Goal: Task Accomplishment & Management: Complete application form

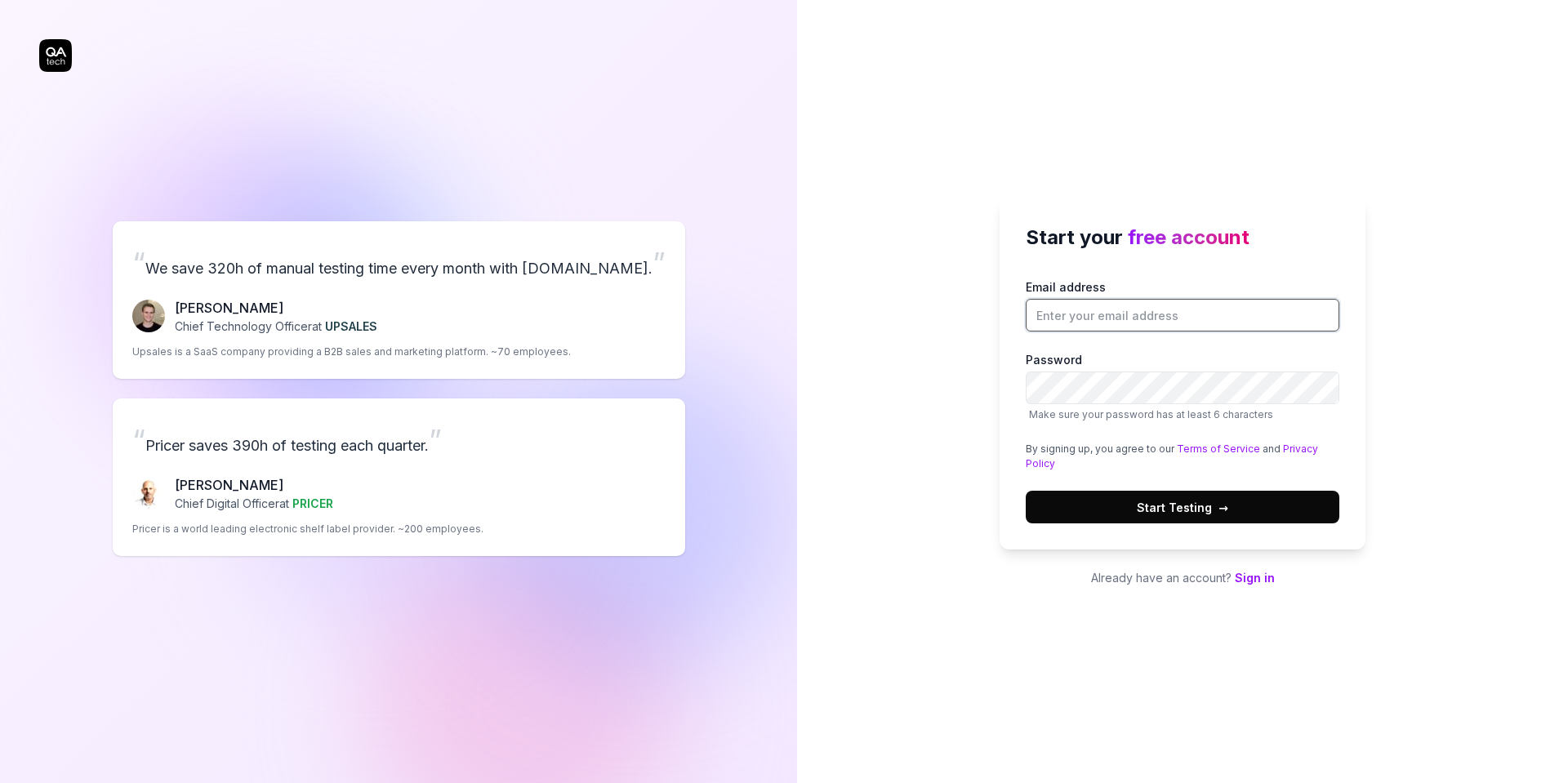
click at [1131, 320] on input "Email address" at bounding box center [1183, 315] width 314 height 33
click at [1074, 313] on input "Email address" at bounding box center [1183, 315] width 314 height 33
paste input "[EMAIL_ADDRESS][DOMAIN_NAME]"
type input "[EMAIL_ADDRESS][DOMAIN_NAME]"
click at [1200, 523] on div "Start your free account Email address [EMAIL_ADDRESS][DOMAIN_NAME] Password Mak…" at bounding box center [1183, 373] width 366 height 352
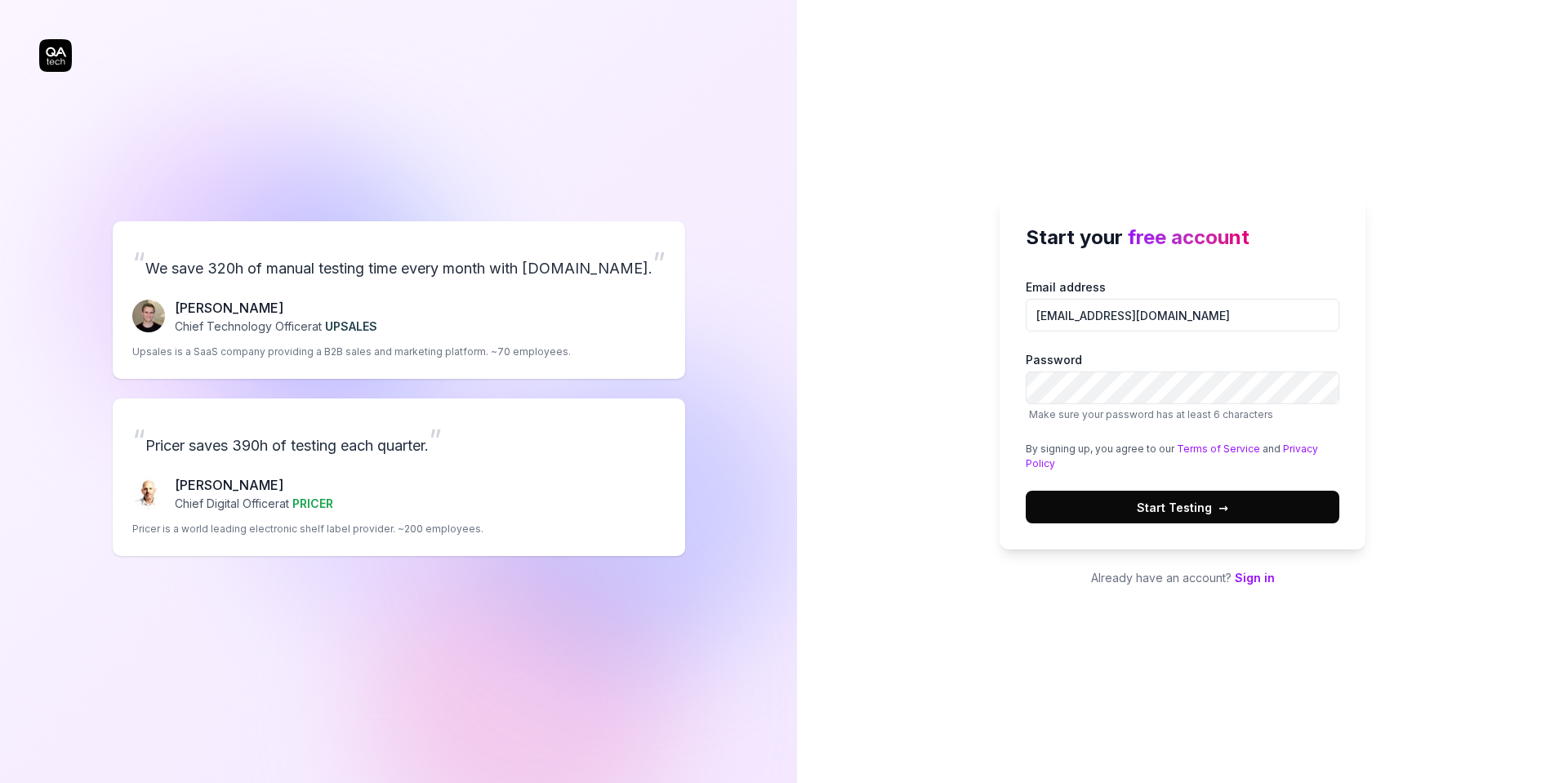
click at [1189, 517] on button "Start Testing →" at bounding box center [1183, 508] width 314 height 33
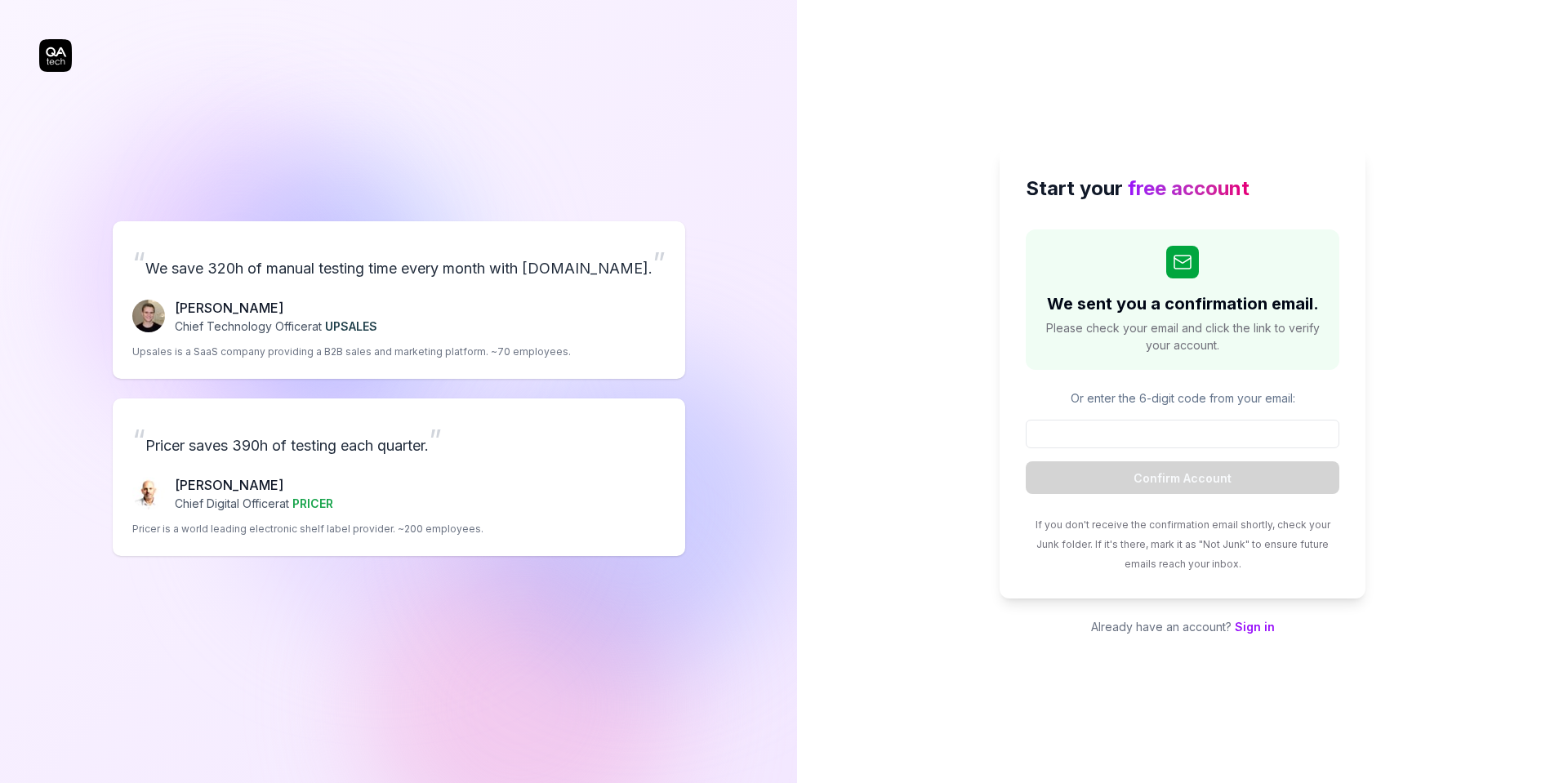
click at [908, 360] on div "Start your free account We sent you a confirmation email. Please check your ema…" at bounding box center [1183, 391] width 771 height 783
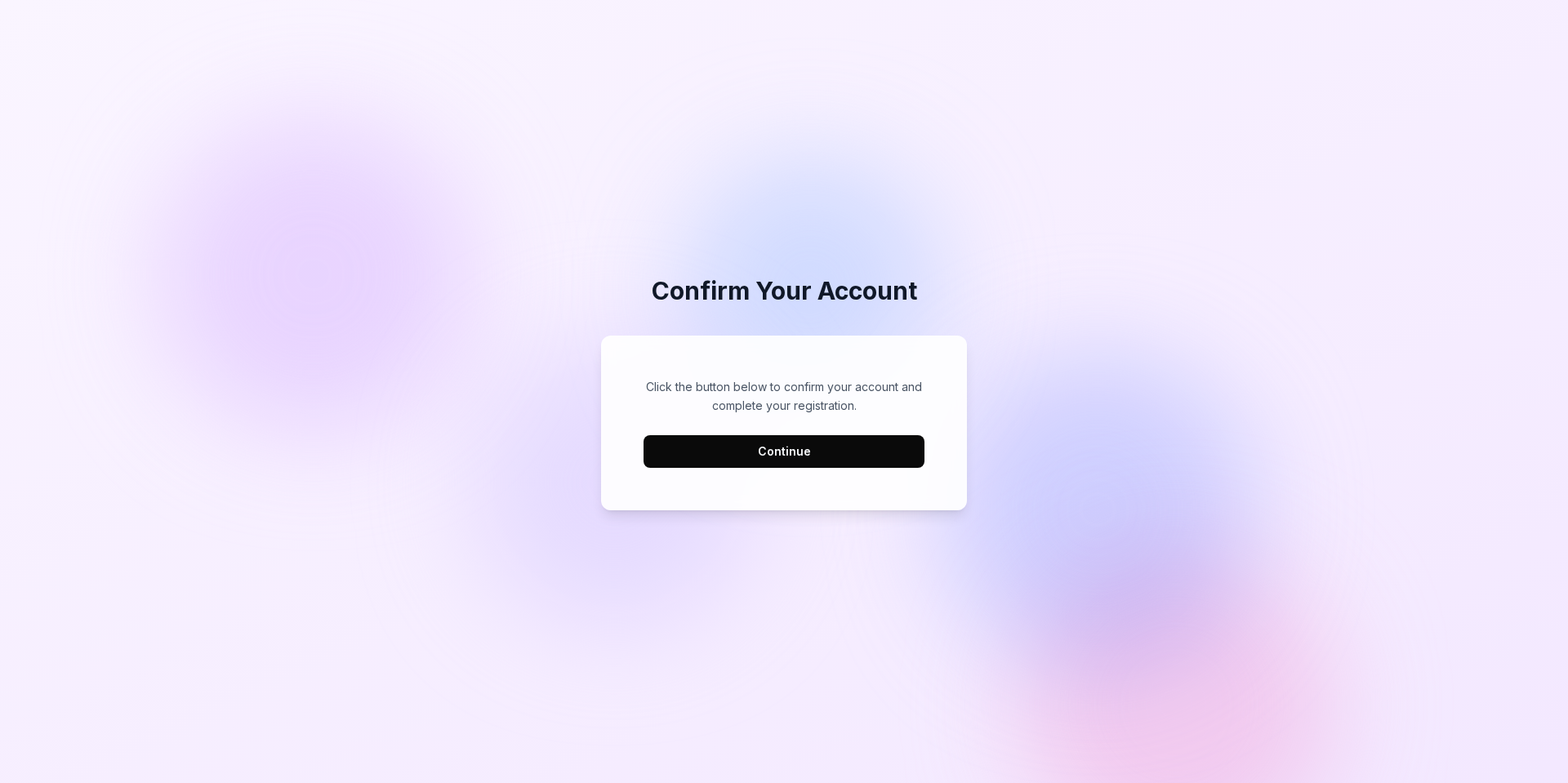
click at [826, 454] on button "Continue" at bounding box center [784, 452] width 281 height 33
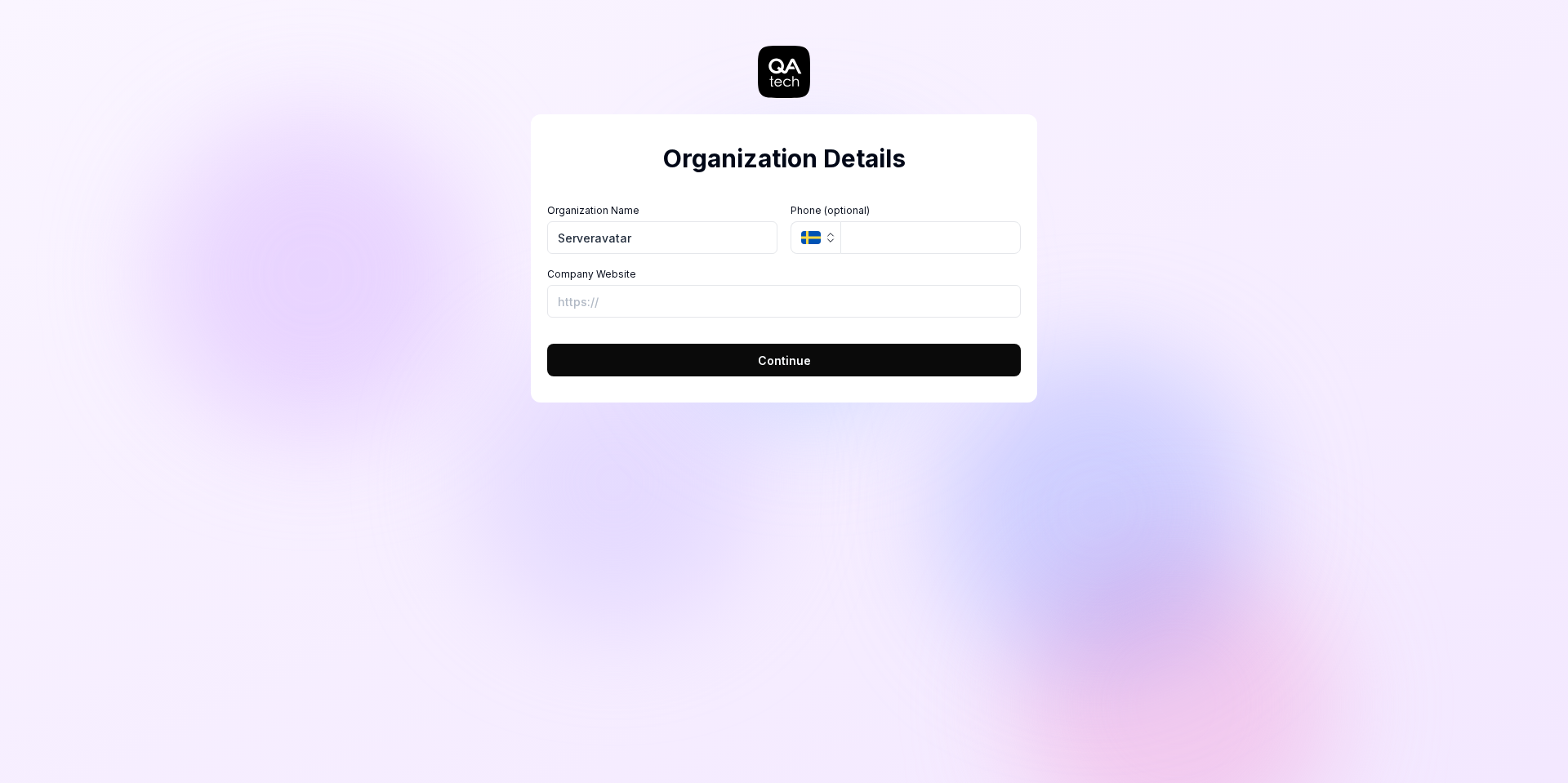
type input "Serveravatar"
click at [653, 309] on input "Company Website" at bounding box center [784, 301] width 474 height 33
paste input "https://serveravatar.com/"
type input "https://serveravatar.com"
click at [760, 353] on span "Continue" at bounding box center [784, 360] width 53 height 17
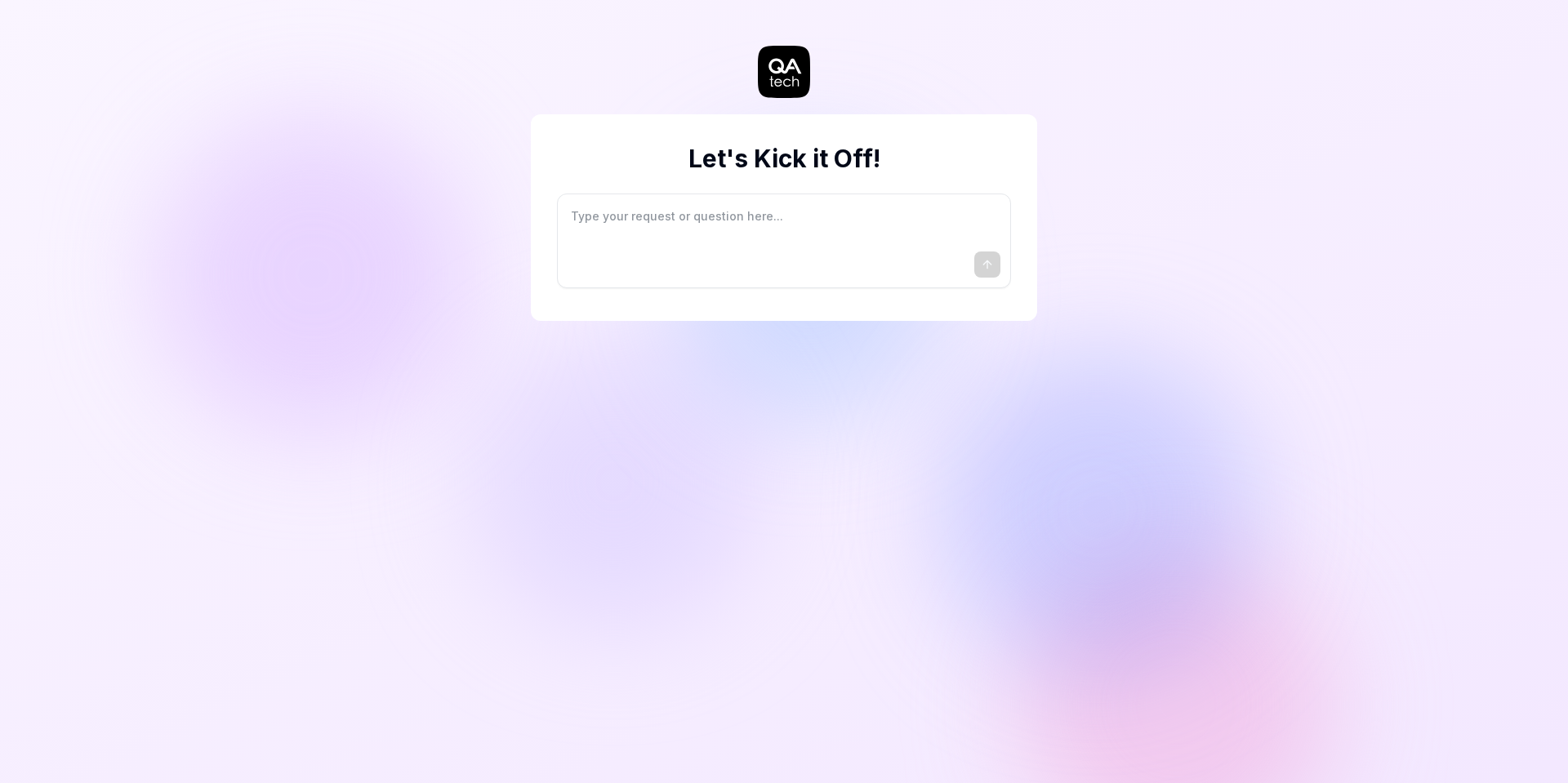
type textarea "*"
type textarea "I"
type textarea "*"
type textarea "I"
type textarea "*"
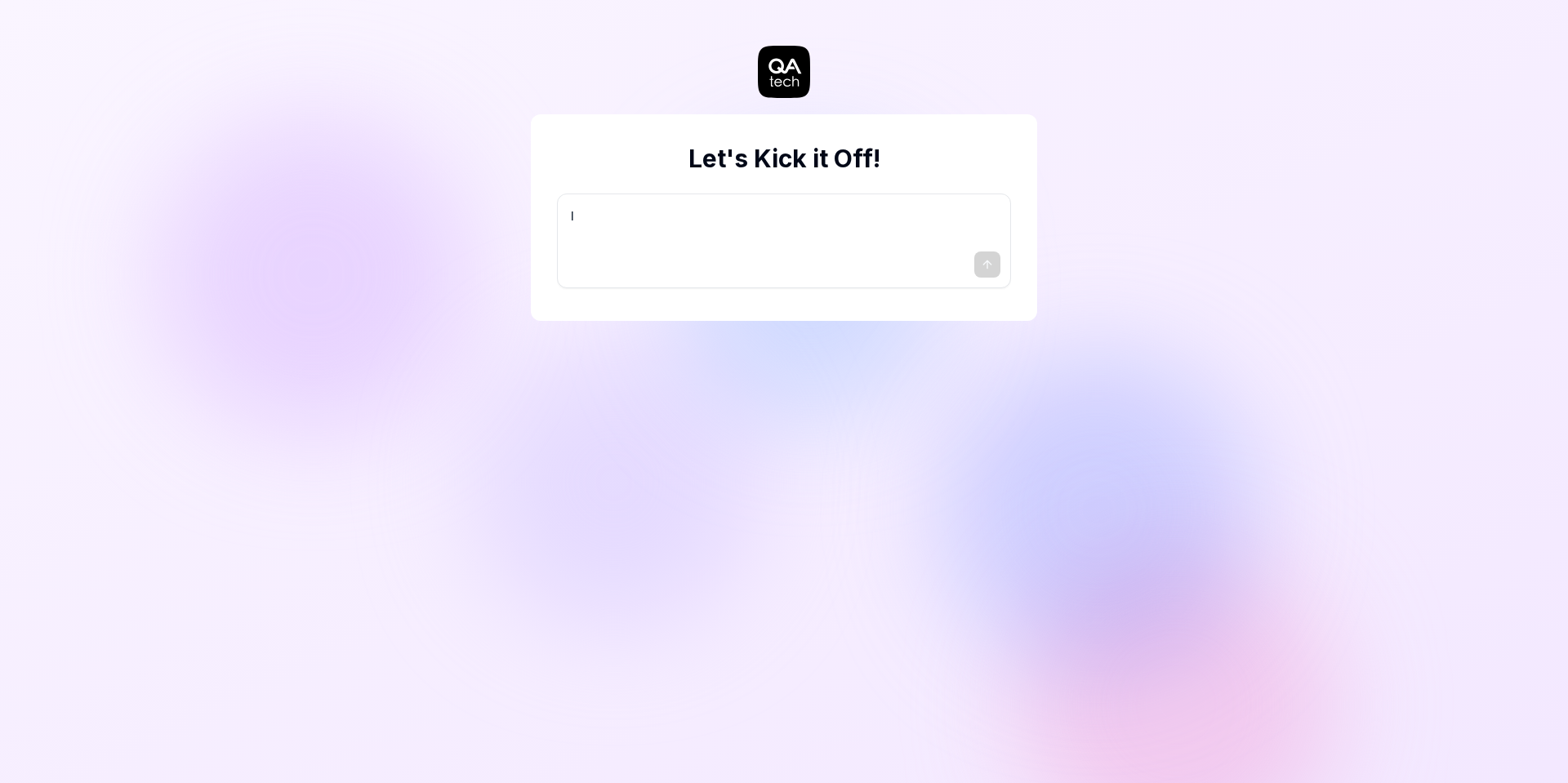
type textarea "I w"
type textarea "*"
type textarea "I wa"
type textarea "*"
type textarea "I wan"
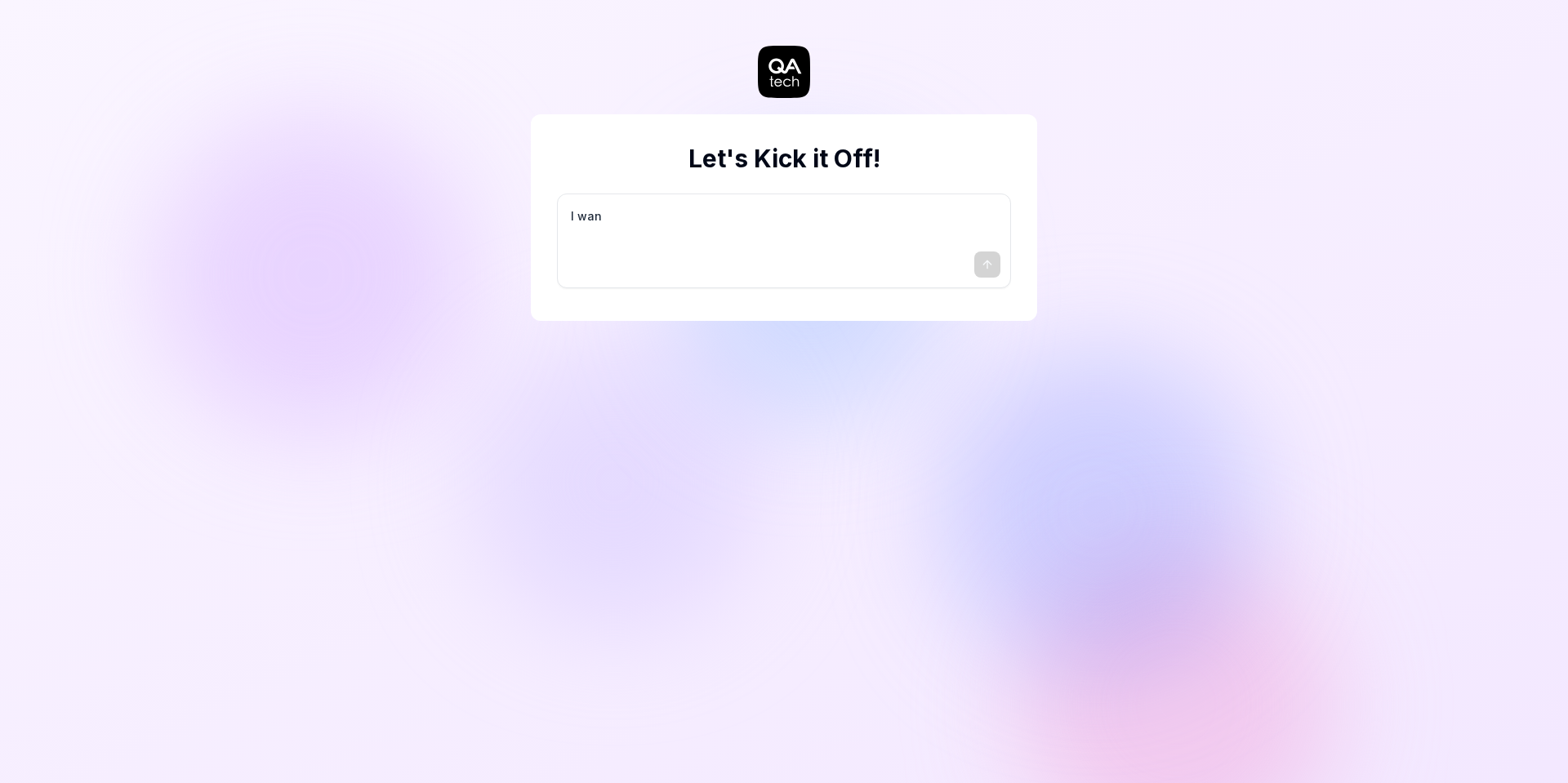
type textarea "*"
type textarea "I want"
type textarea "*"
type textarea "I want"
type textarea "*"
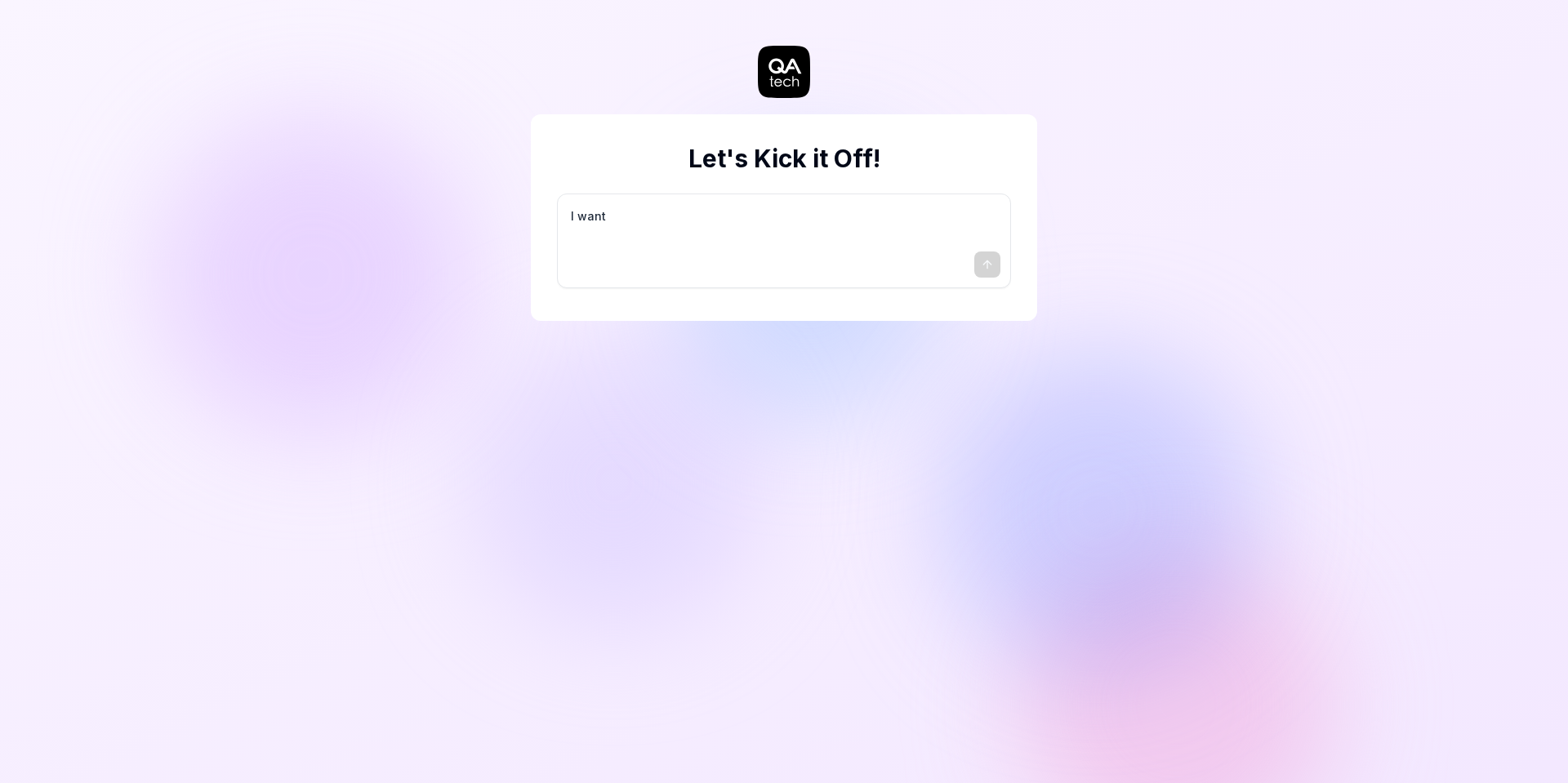
type textarea "I want a"
type textarea "*"
type textarea "I want a"
type textarea "*"
type textarea "I want a g"
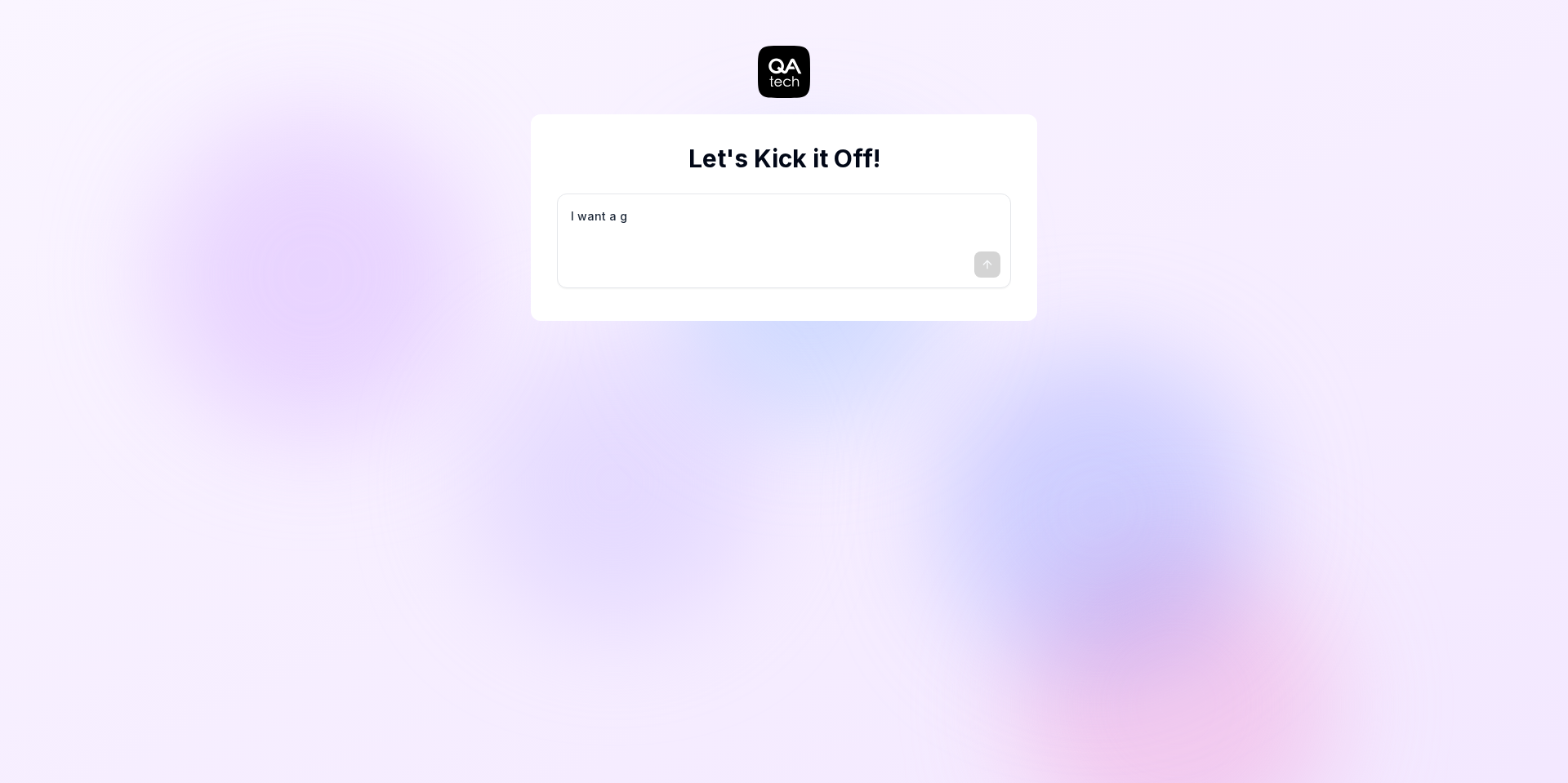
type textarea "*"
type textarea "I want a go"
type textarea "*"
type textarea "I want a goo"
type textarea "*"
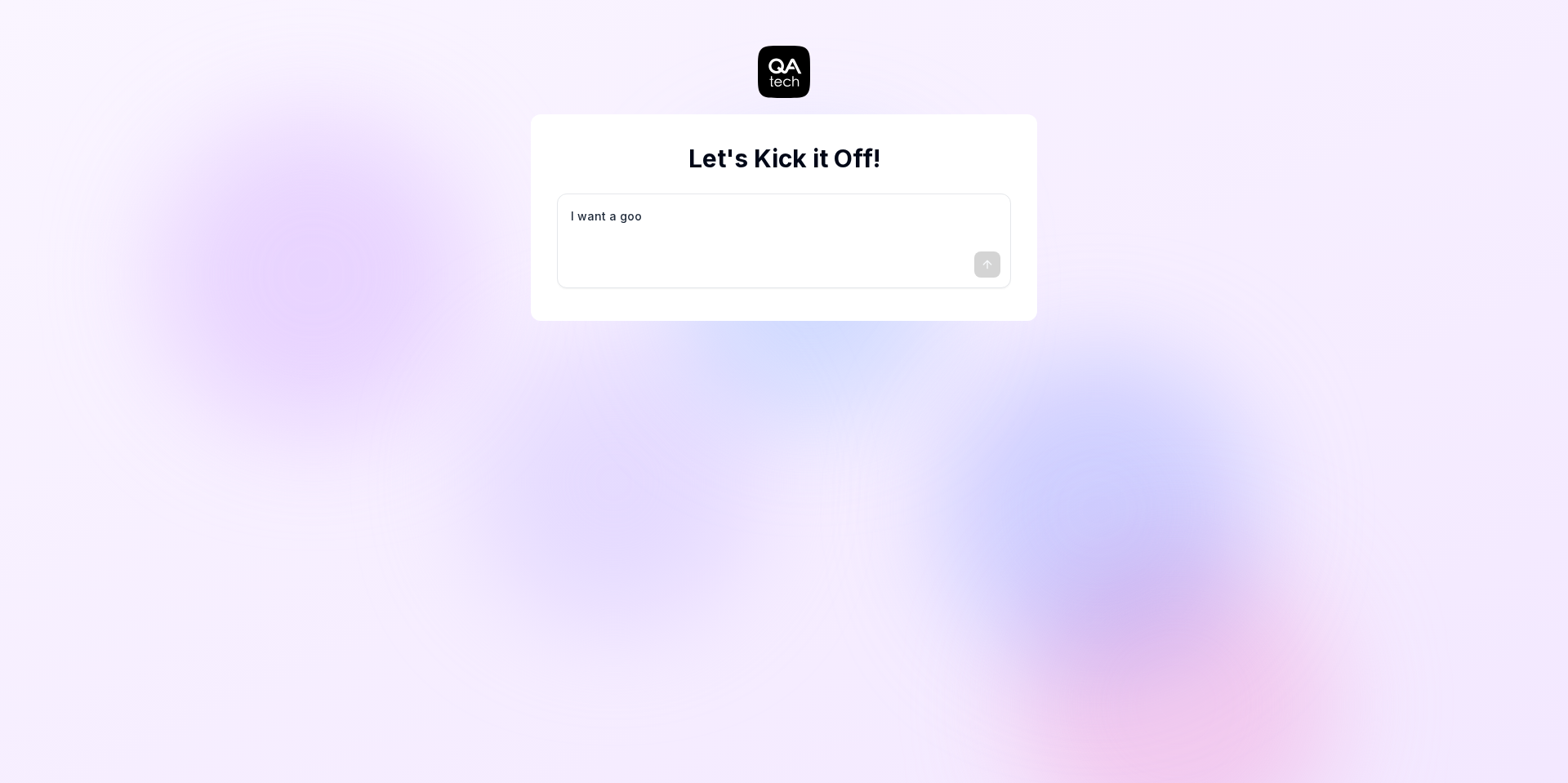
type textarea "I want a good"
type textarea "*"
type textarea "I want a good"
type textarea "*"
type textarea "I want a good t"
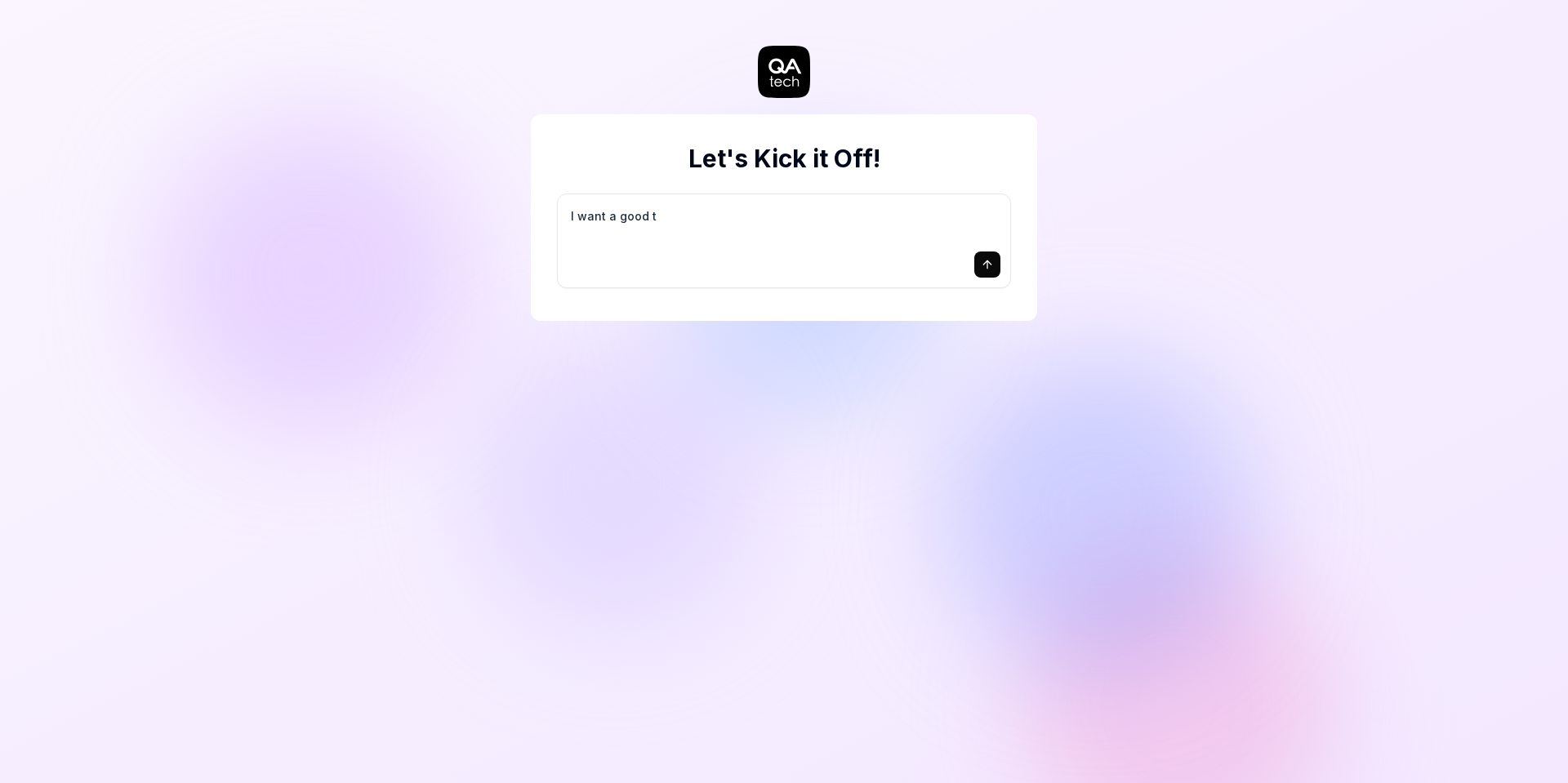
type textarea "*"
type textarea "I want a good te"
type textarea "*"
type textarea "I want a good tes"
type textarea "*"
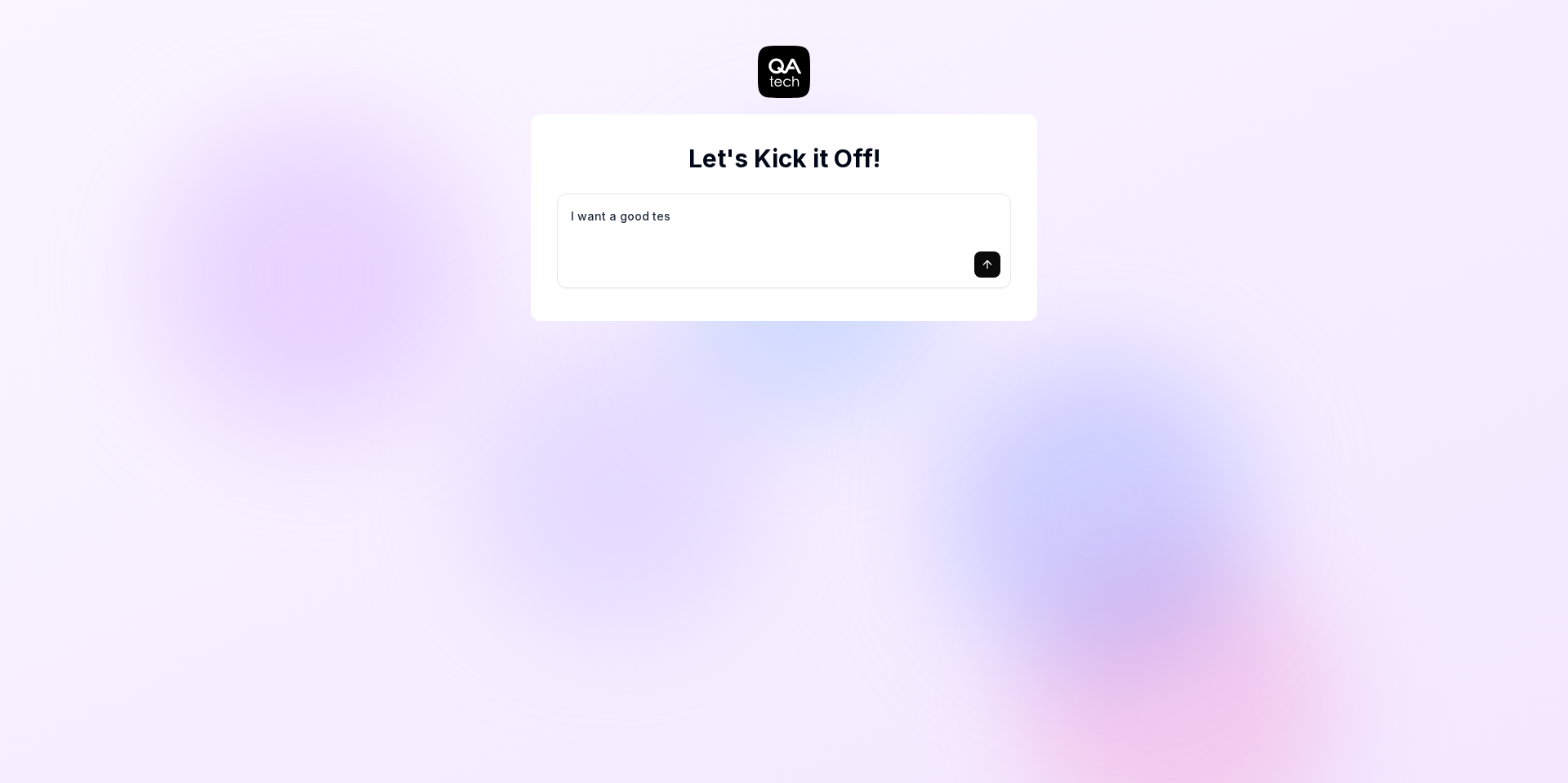
type textarea "I want a good test"
type textarea "*"
type textarea "I want a good test"
type textarea "*"
type textarea "I want a good test s"
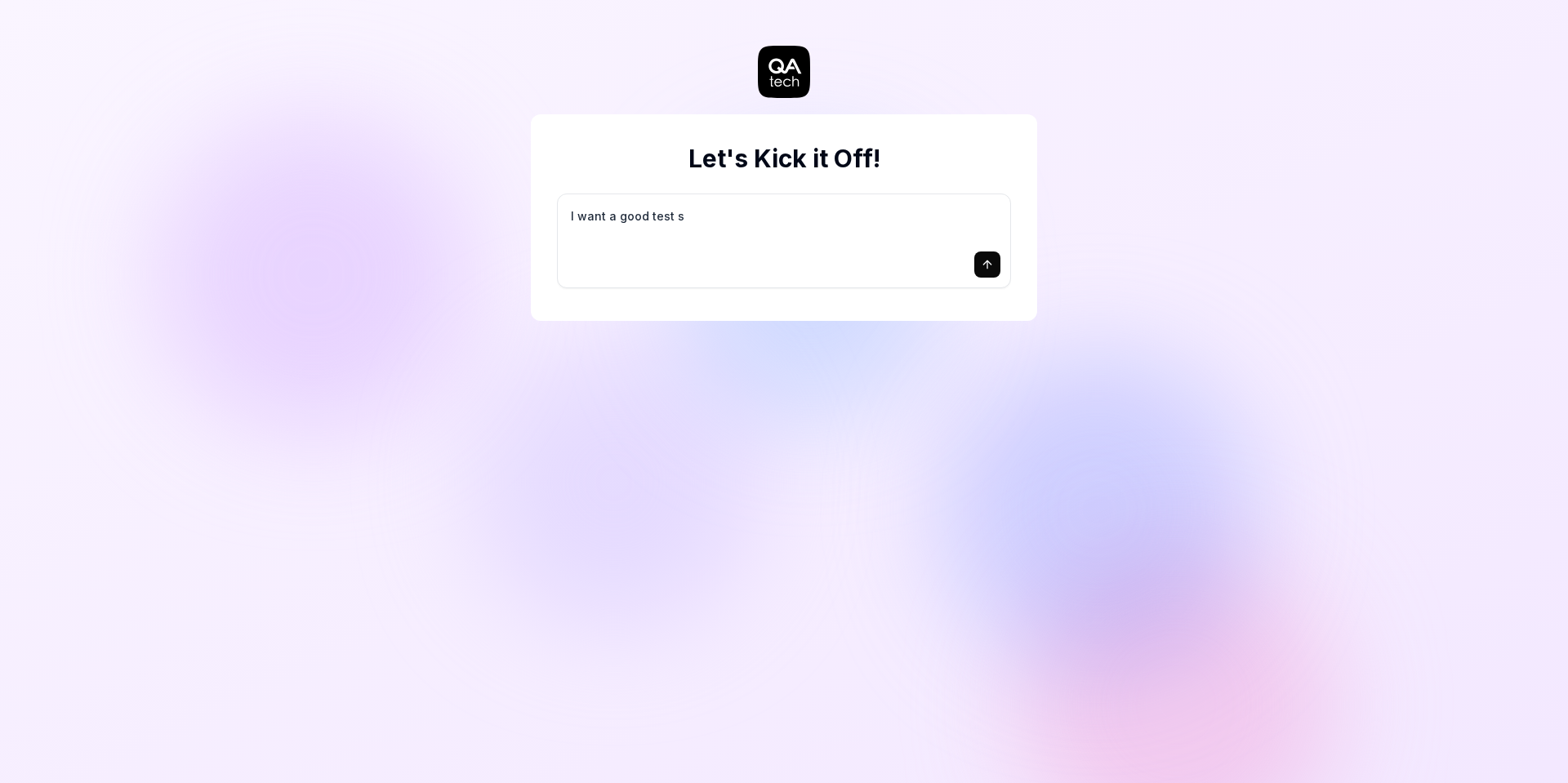
type textarea "*"
type textarea "I want a good test se"
type textarea "*"
type textarea "I want a good test set"
type textarea "*"
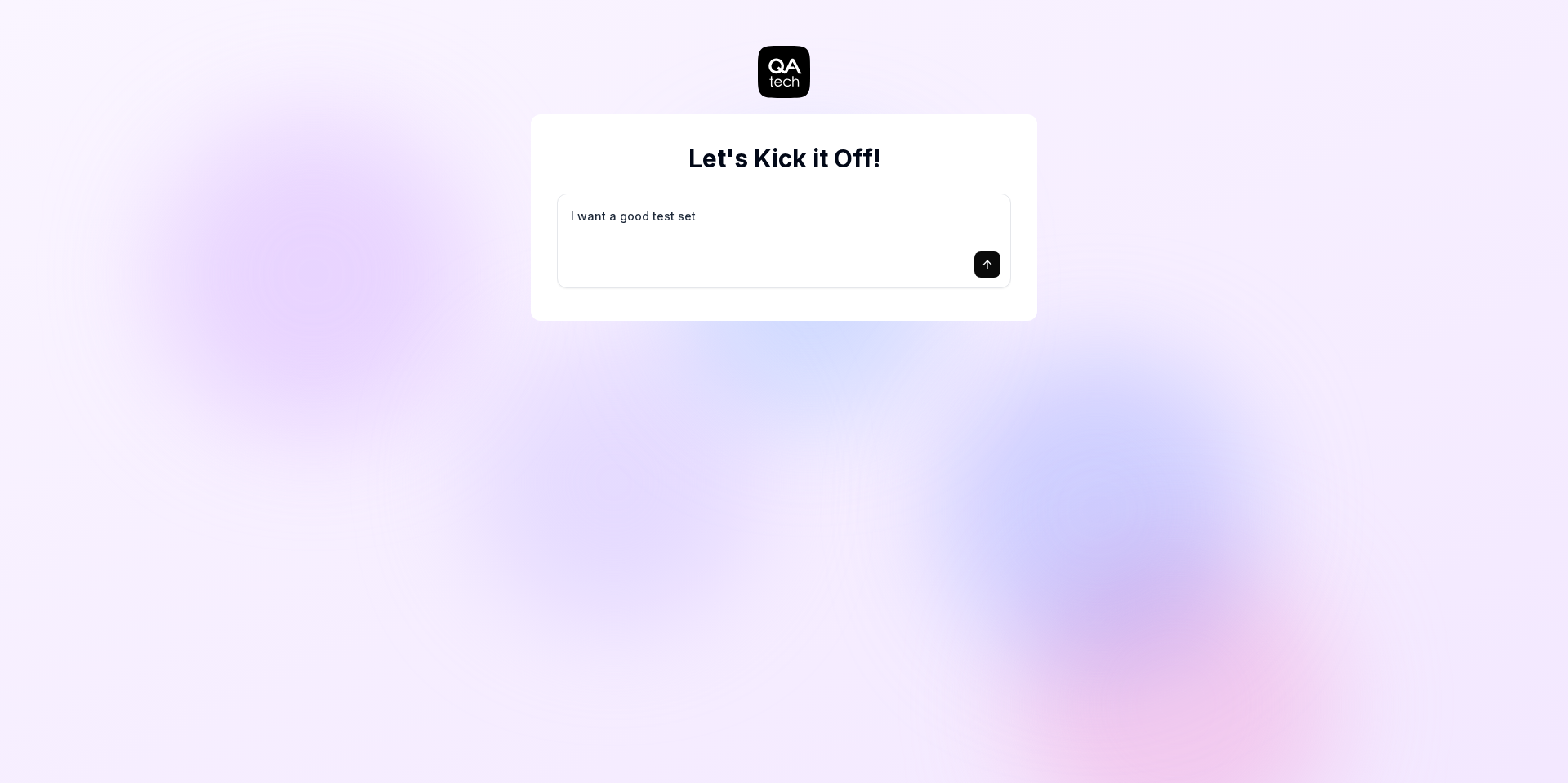
type textarea "I want a good test setu"
type textarea "*"
type textarea "I want a good test setup"
type textarea "*"
type textarea "I want a good test setup"
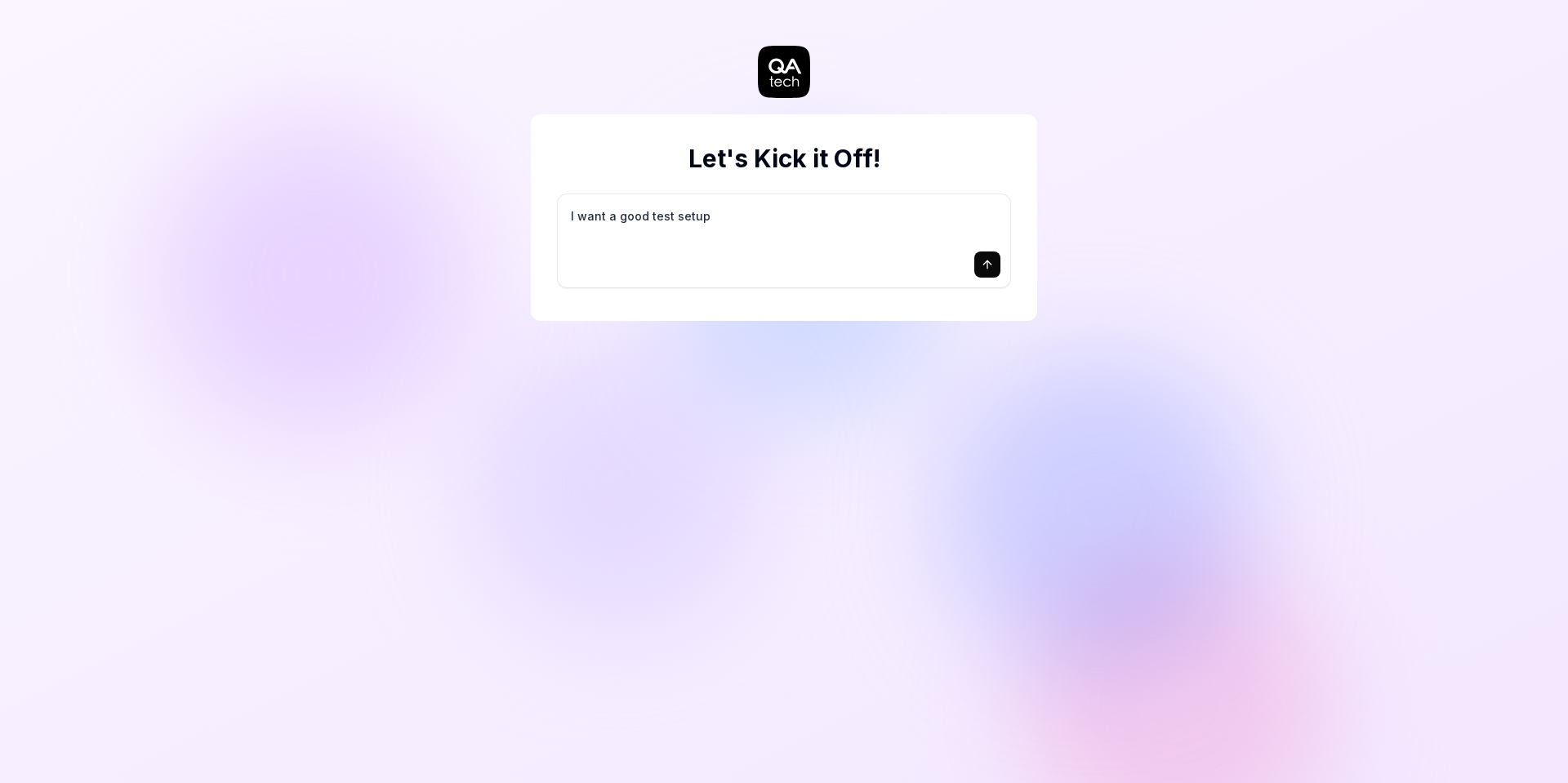
type textarea "*"
type textarea "I want a good test setup f"
type textarea "*"
type textarea "I want a good test setup fo"
type textarea "*"
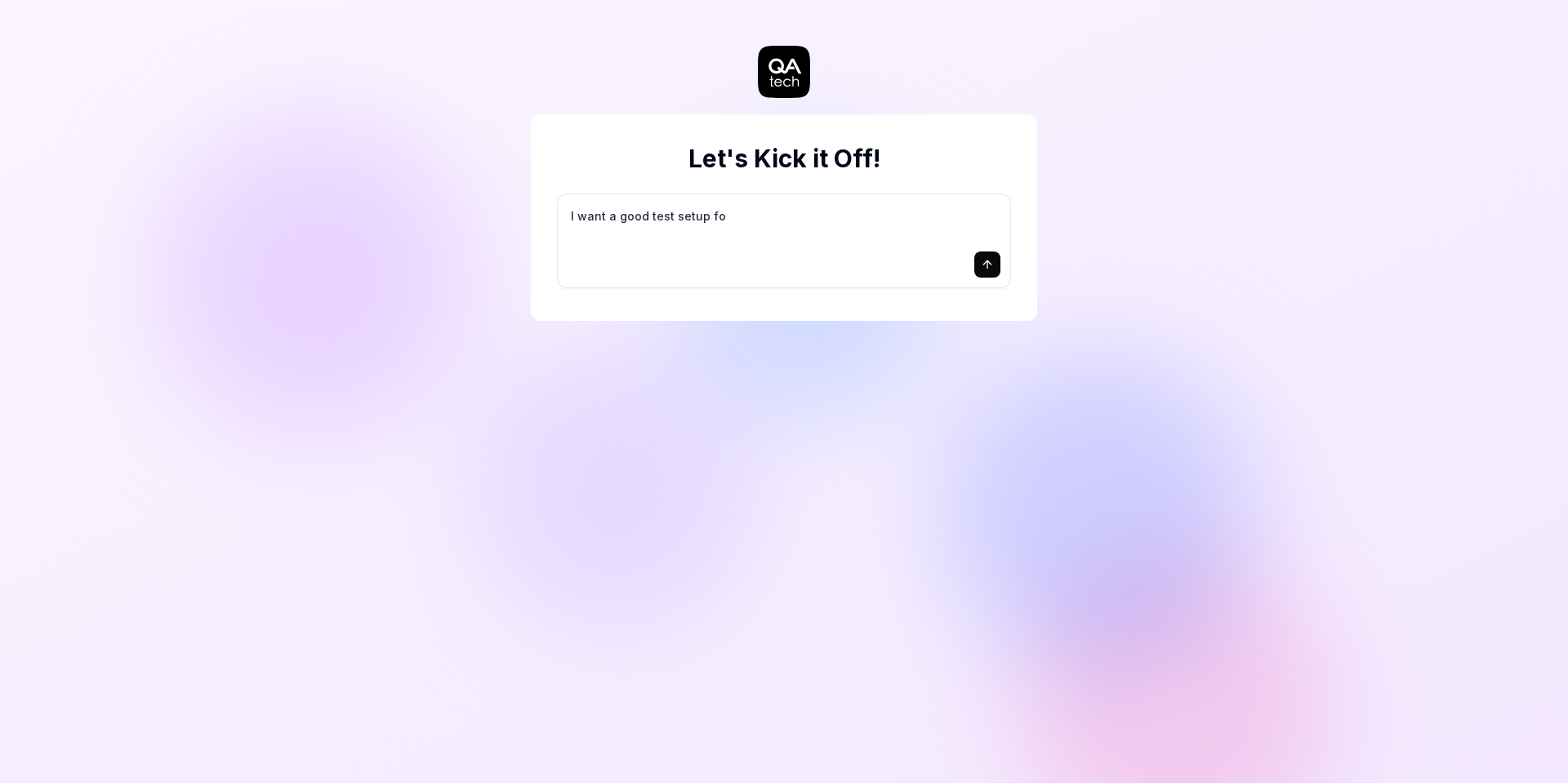
type textarea "I want a good test setup for"
type textarea "*"
type textarea "I want a good test setup for"
type textarea "*"
type textarea "I want a good test setup for m"
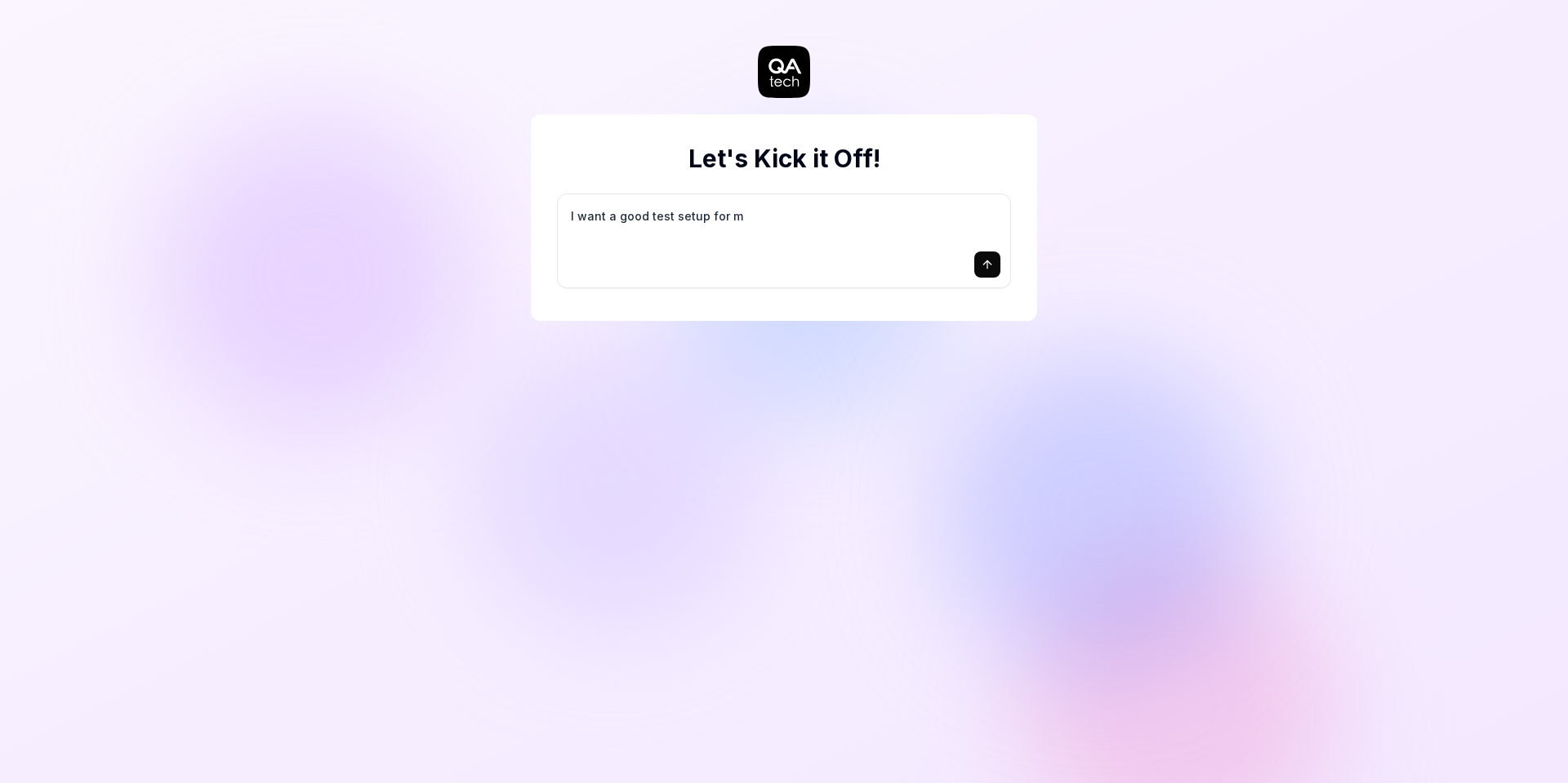
type textarea "*"
type textarea "I want a good test setup for my"
type textarea "*"
type textarea "I want a good test setup for my"
type textarea "*"
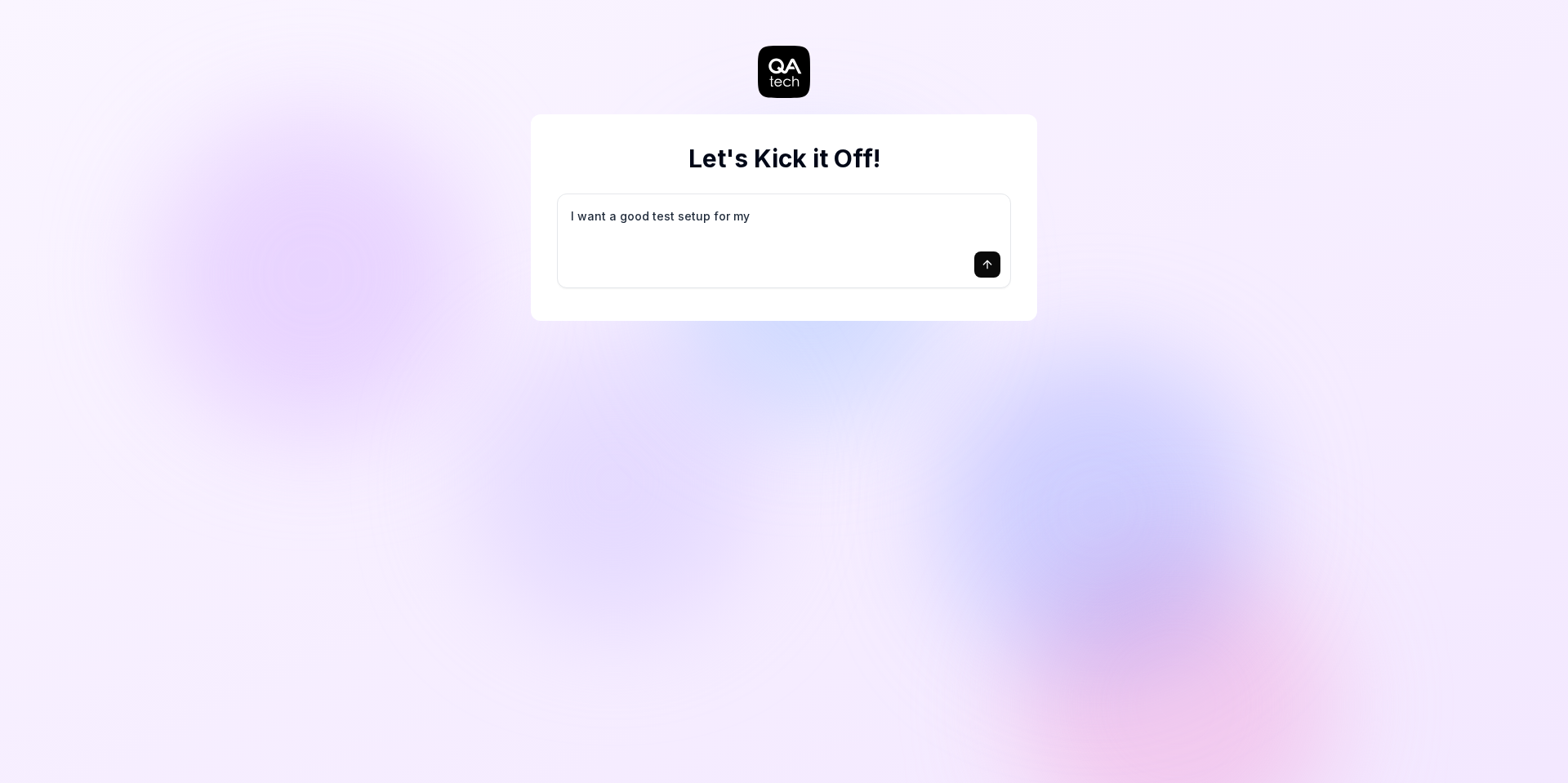
type textarea "I want a good test setup for my s"
type textarea "*"
type textarea "I want a good test setup for my si"
type textarea "*"
type textarea "I want a good test setup for my sit"
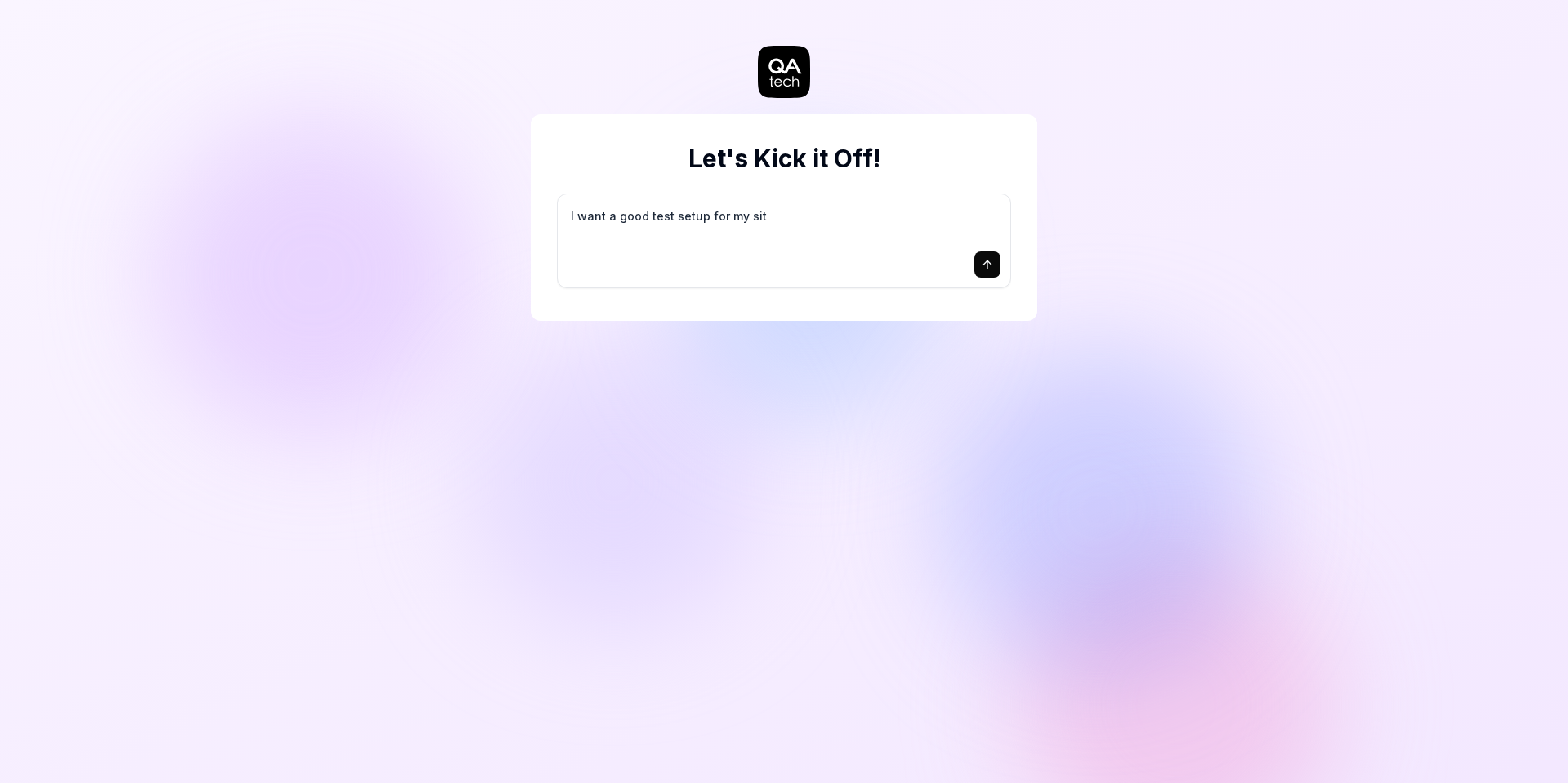
type textarea "*"
type textarea "I want a good test setup for my site"
type textarea "*"
type textarea "I want a good test setup for my site"
type textarea "*"
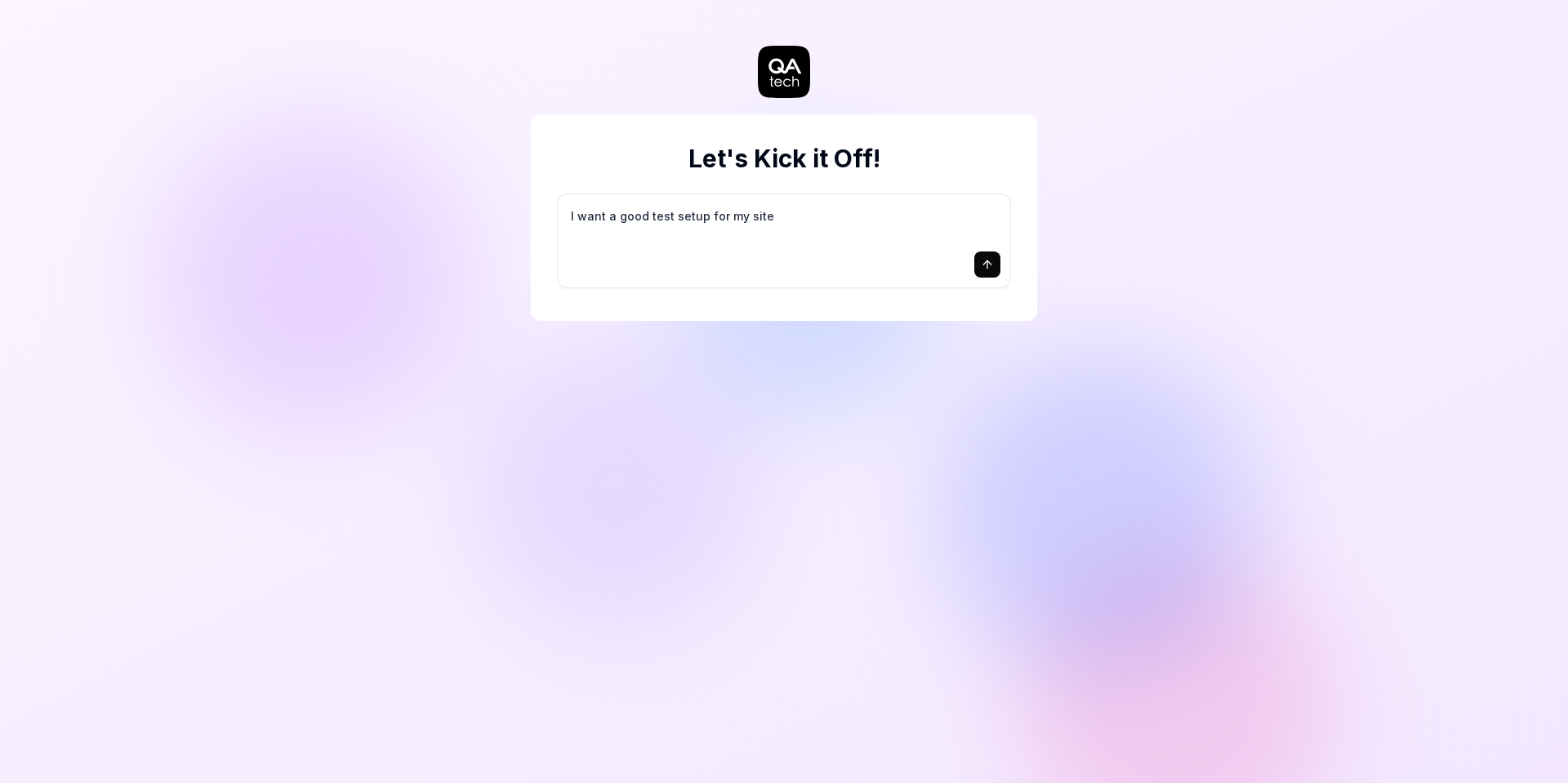
type textarea "I want a good test setup for my site -"
type textarea "*"
type textarea "I want a good test setup for my site -"
type textarea "*"
type textarea "I want a good test setup for my site - h"
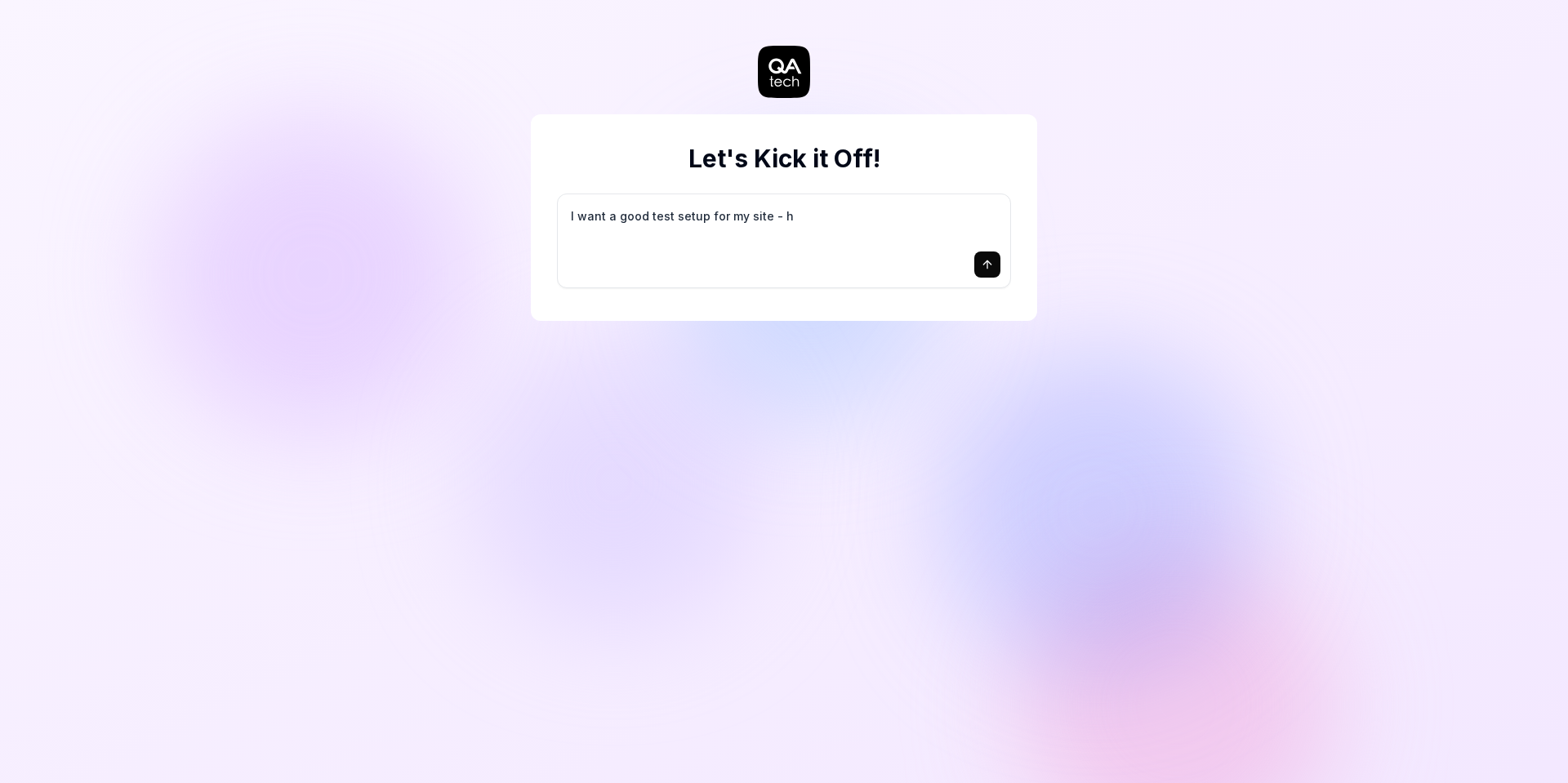
type textarea "*"
type textarea "I want a good test setup for my site - he"
type textarea "*"
type textarea "I want a good test setup for my site - hel"
type textarea "*"
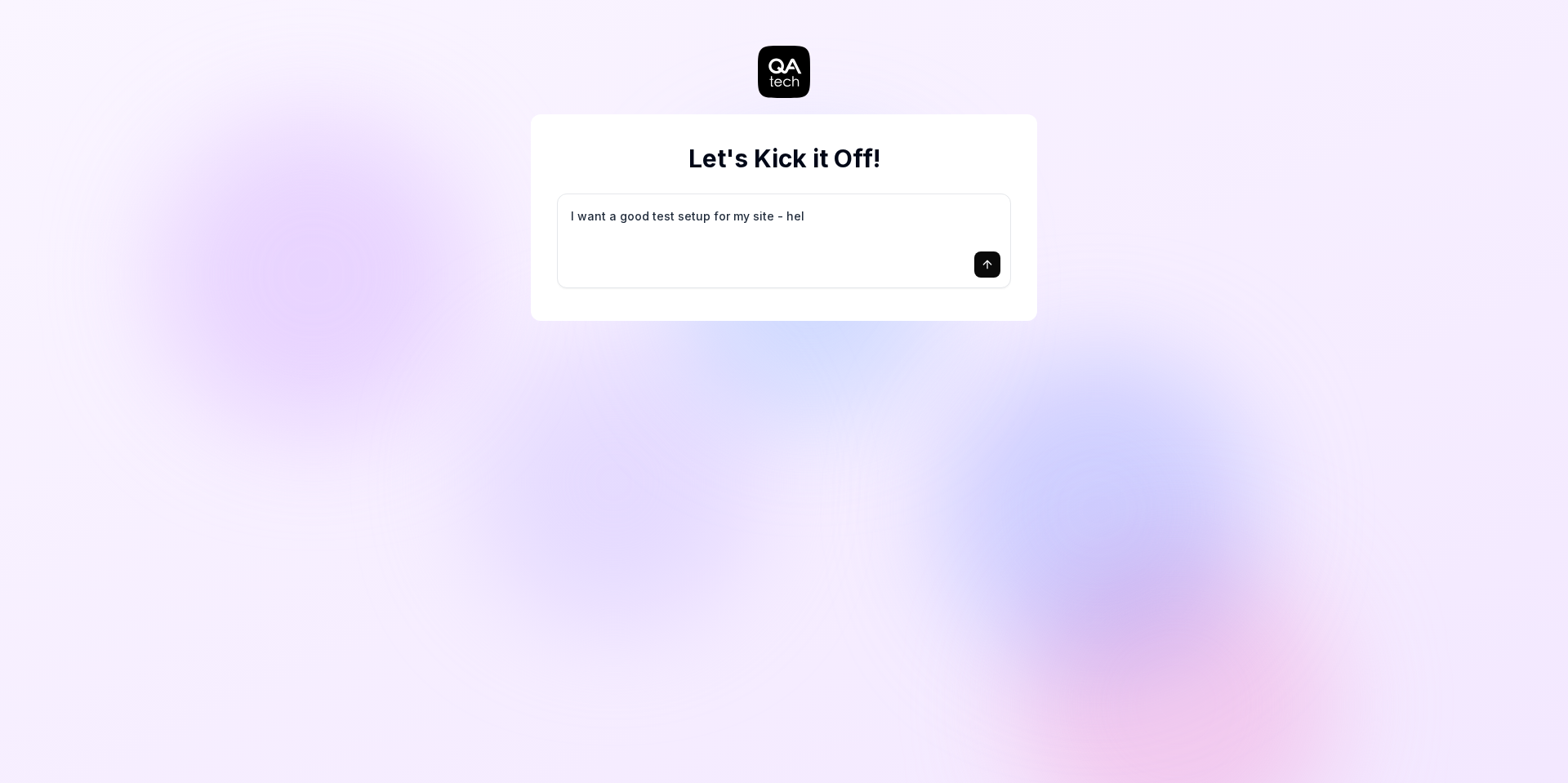
type textarea "I want a good test setup for my site - help"
type textarea "*"
type textarea "I want a good test setup for my site - help"
type textarea "*"
type textarea "I want a good test setup for my site - help m"
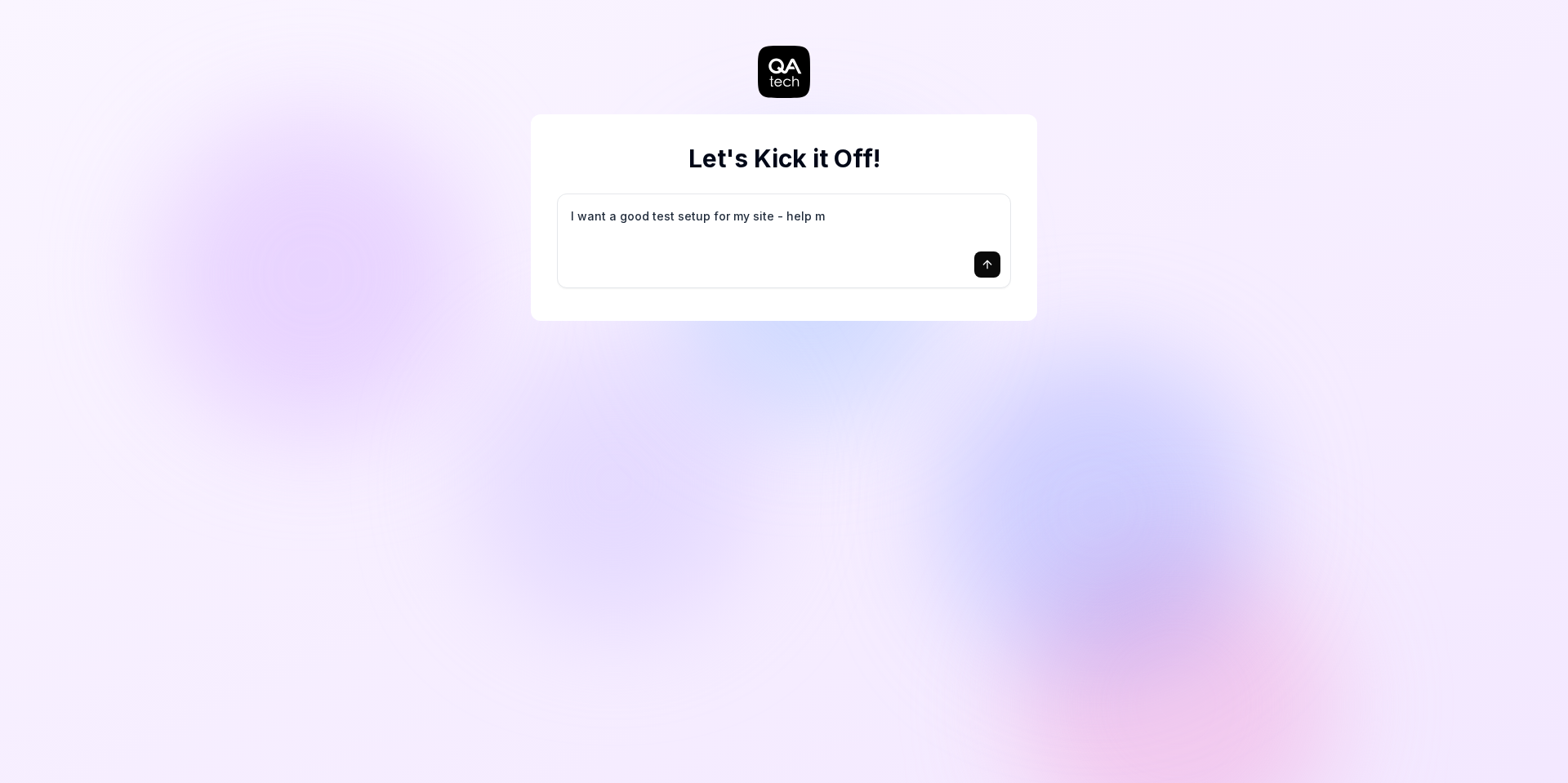
type textarea "*"
type textarea "I want a good test setup for my site - help me"
type textarea "*"
type textarea "I want a good test setup for my site - help me"
type textarea "*"
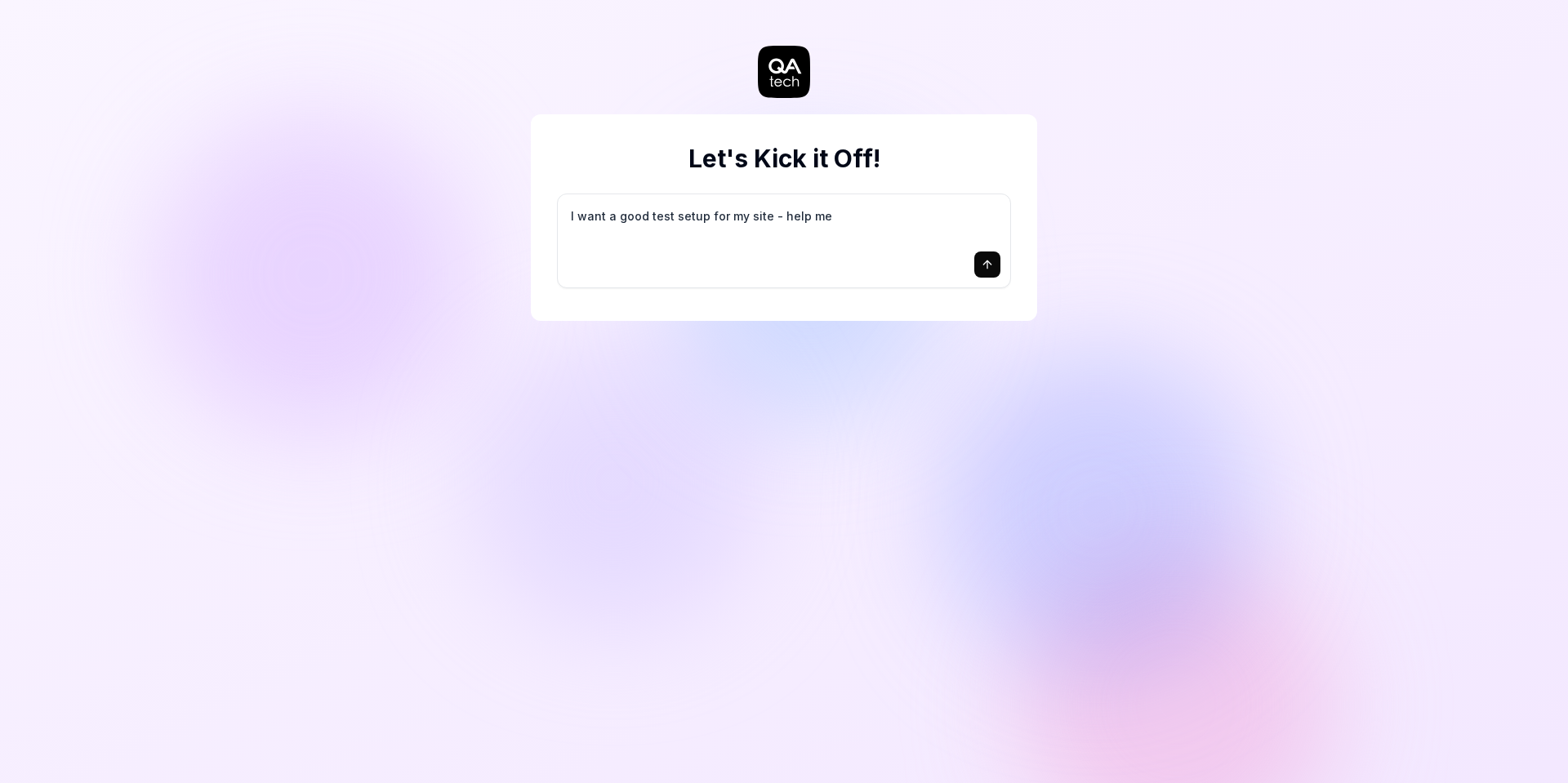
type textarea "I want a good test setup for my site - help me c"
type textarea "*"
type textarea "I want a good test setup for my site - help me cr"
type textarea "*"
type textarea "I want a good test setup for my site - help me cre"
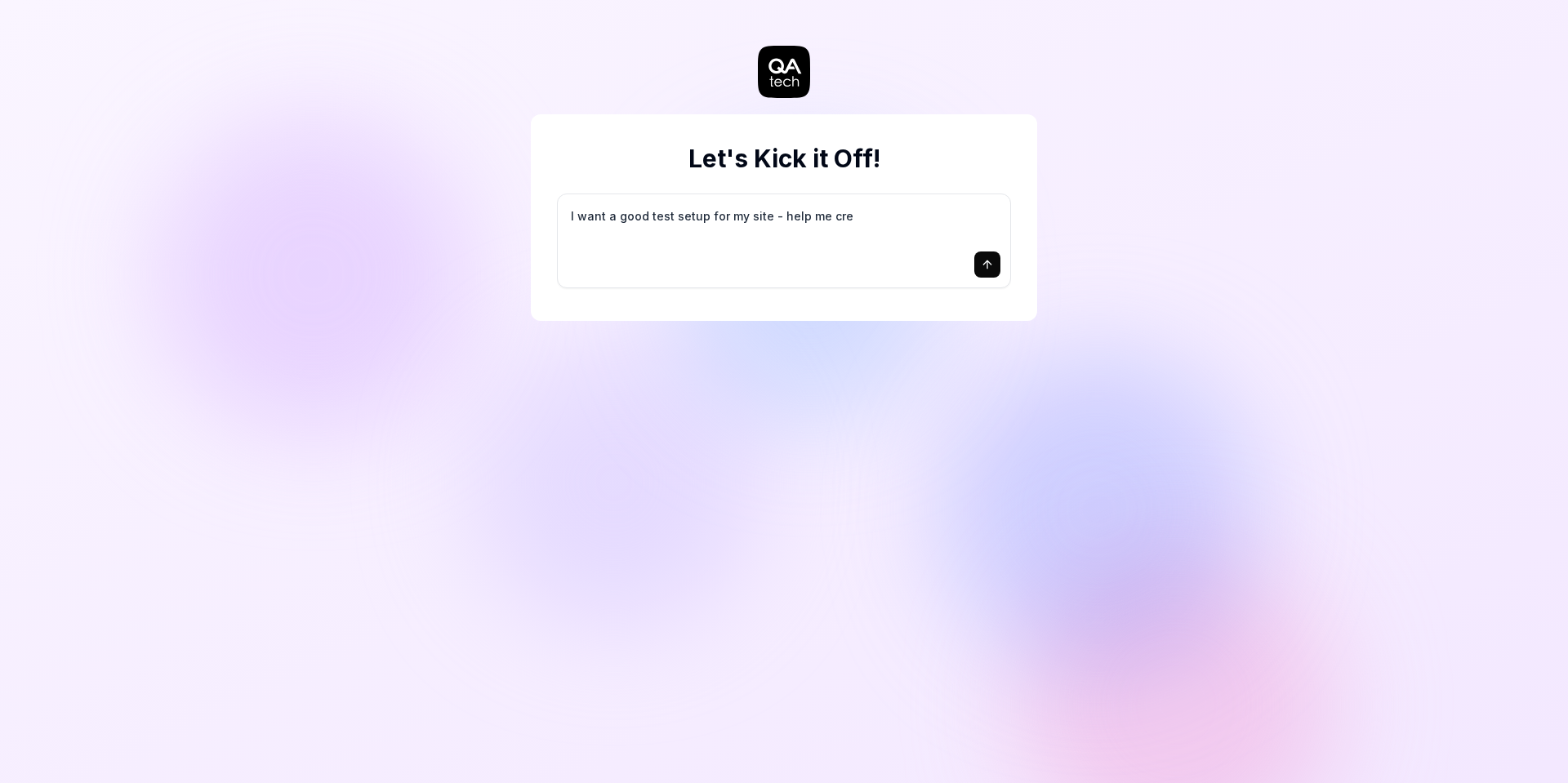
type textarea "*"
type textarea "I want a good test setup for my site - help me crea"
type textarea "*"
type textarea "I want a good test setup for my site - help me creat"
type textarea "*"
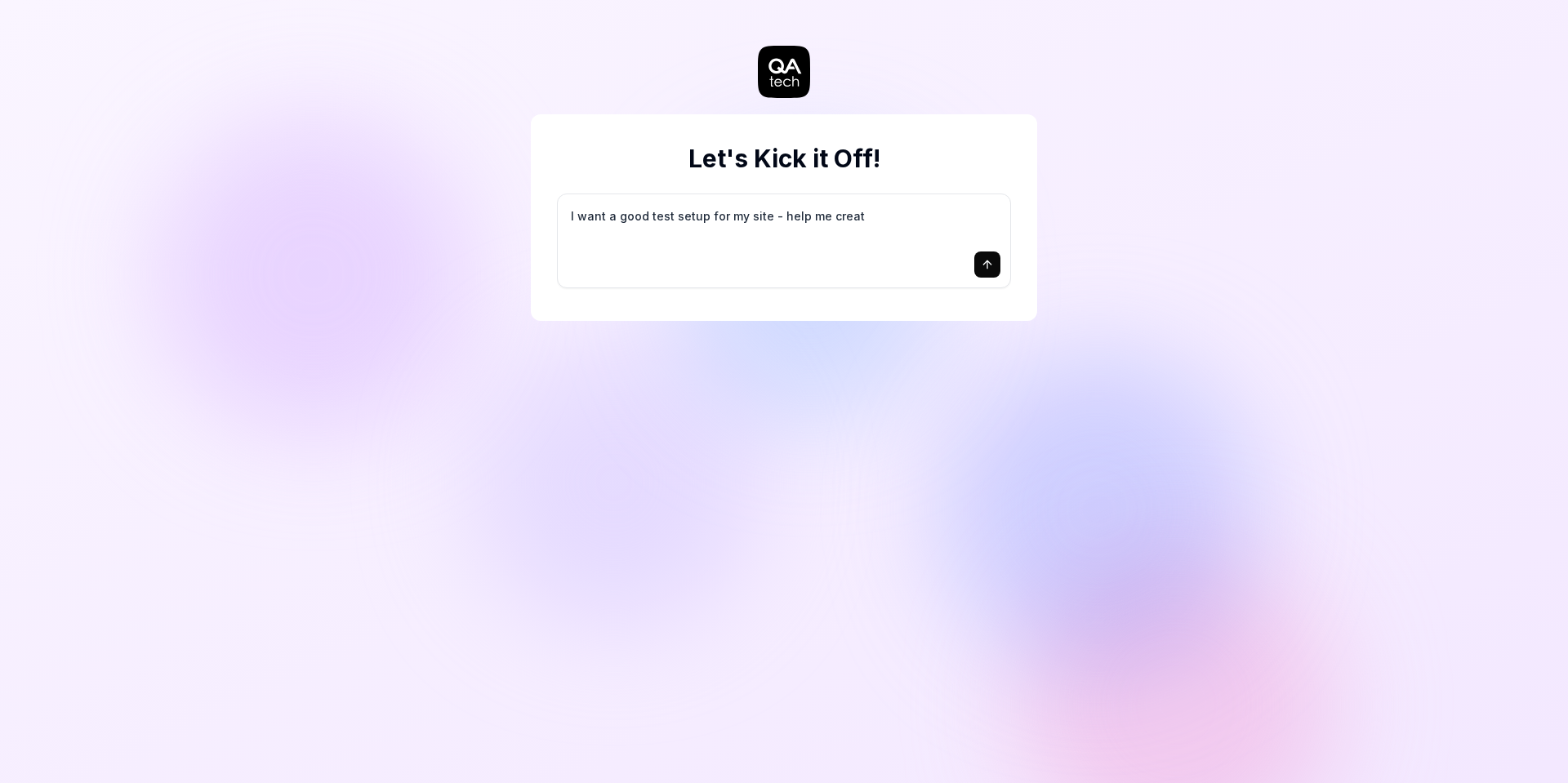
type textarea "I want a good test setup for my site - help me create"
type textarea "*"
type textarea "I want a good test setup for my site - help me create"
type textarea "*"
type textarea "I want a good test setup for my site - help me create t"
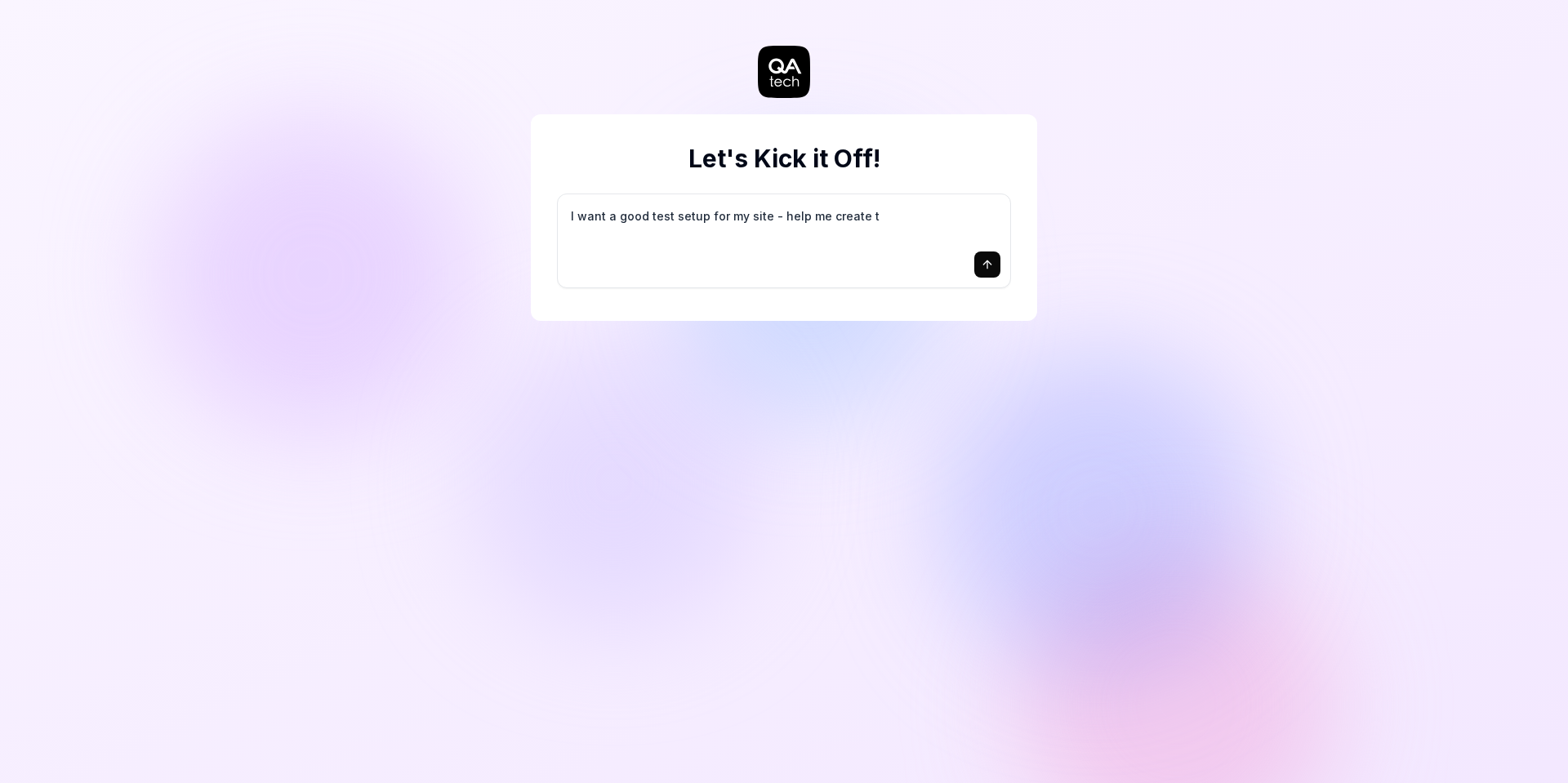
type textarea "*"
type textarea "I want a good test setup for my site - help me create th"
type textarea "*"
type textarea "I want a good test setup for my site - help me create the"
type textarea "*"
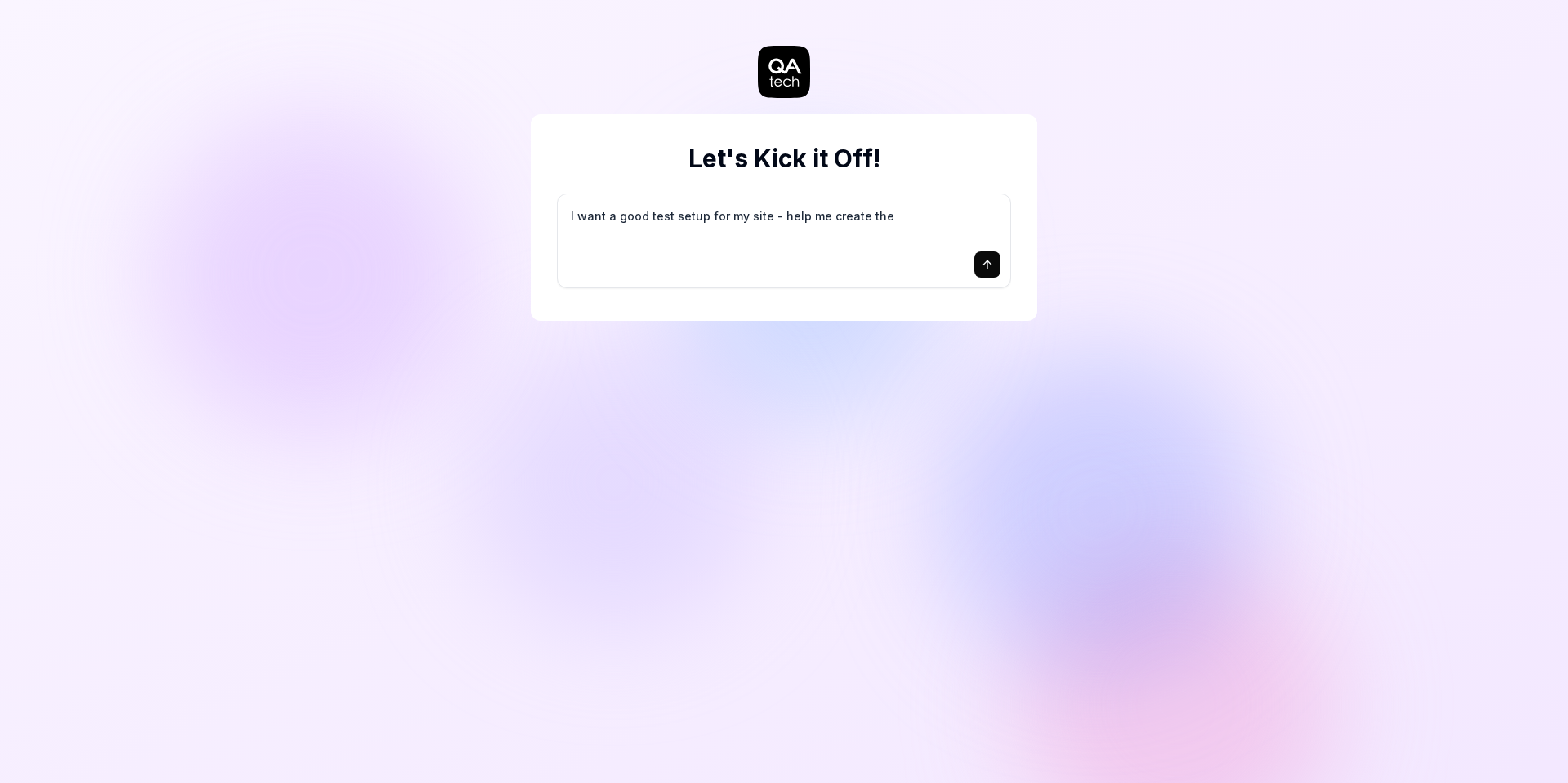
type textarea "I want a good test setup for my site - help me create the"
type textarea "*"
type textarea "I want a good test setup for my site - help me create the f"
type textarea "*"
type textarea "I want a good test setup for my site - help me create the fi"
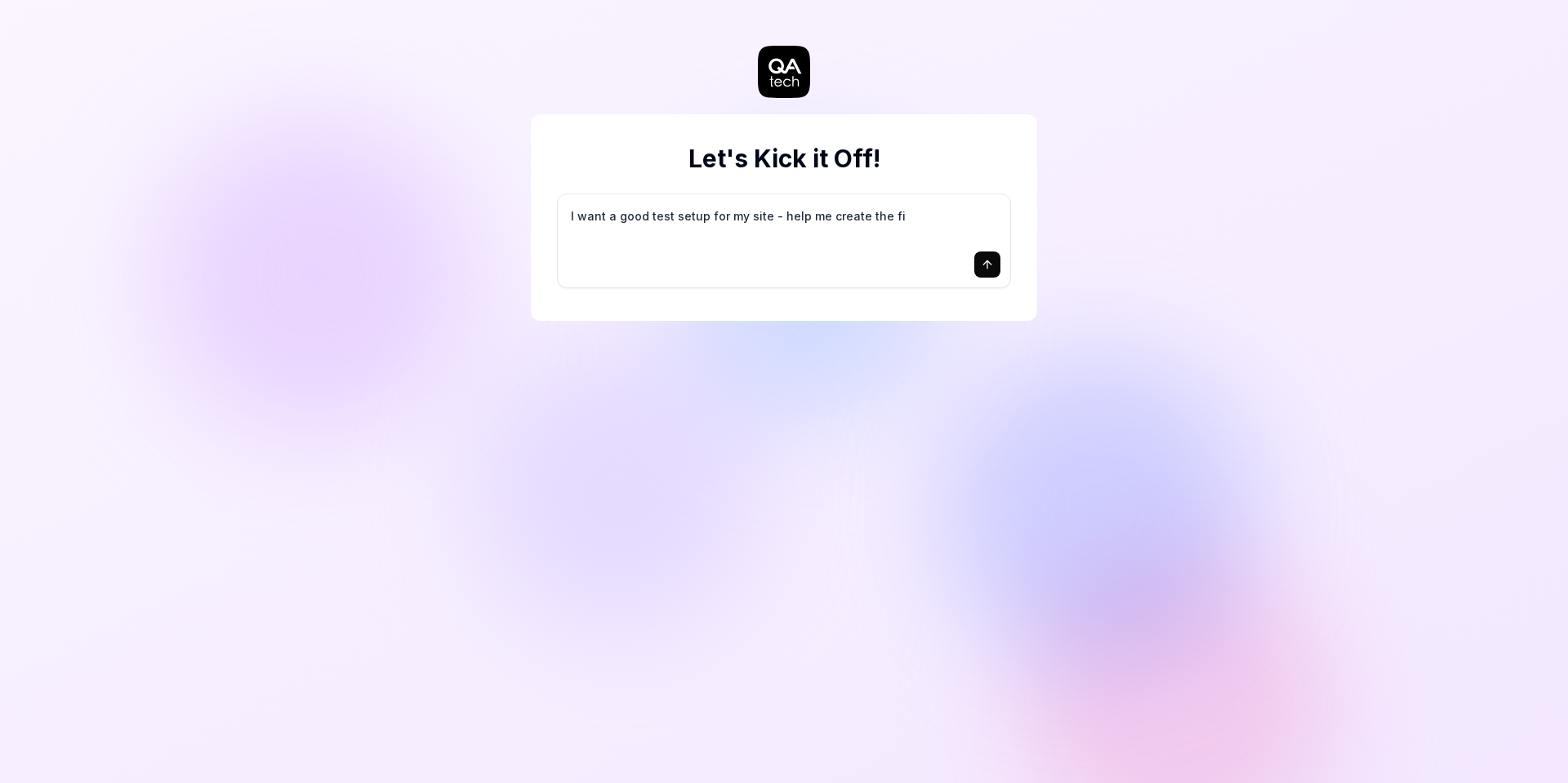
type textarea "*"
type textarea "I want a good test setup for my site - help me create the fir"
type textarea "*"
type textarea "I want a good test setup for my site - help me create the firs"
type textarea "*"
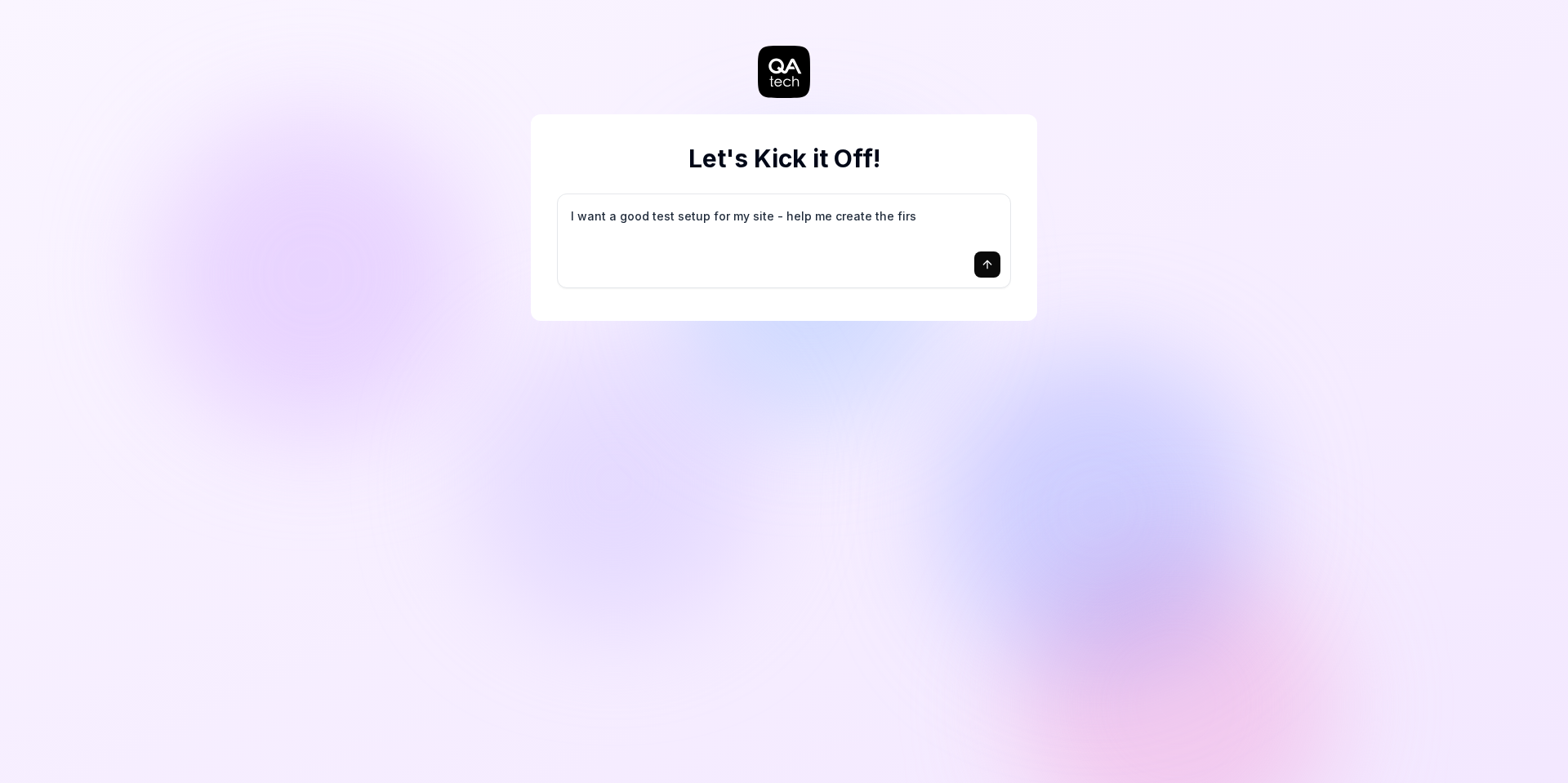
type textarea "I want a good test setup for my site - help me create the first"
type textarea "*"
type textarea "I want a good test setup for my site - help me create the first"
type textarea "*"
type textarea "I want a good test setup for my site - help me create the first 3"
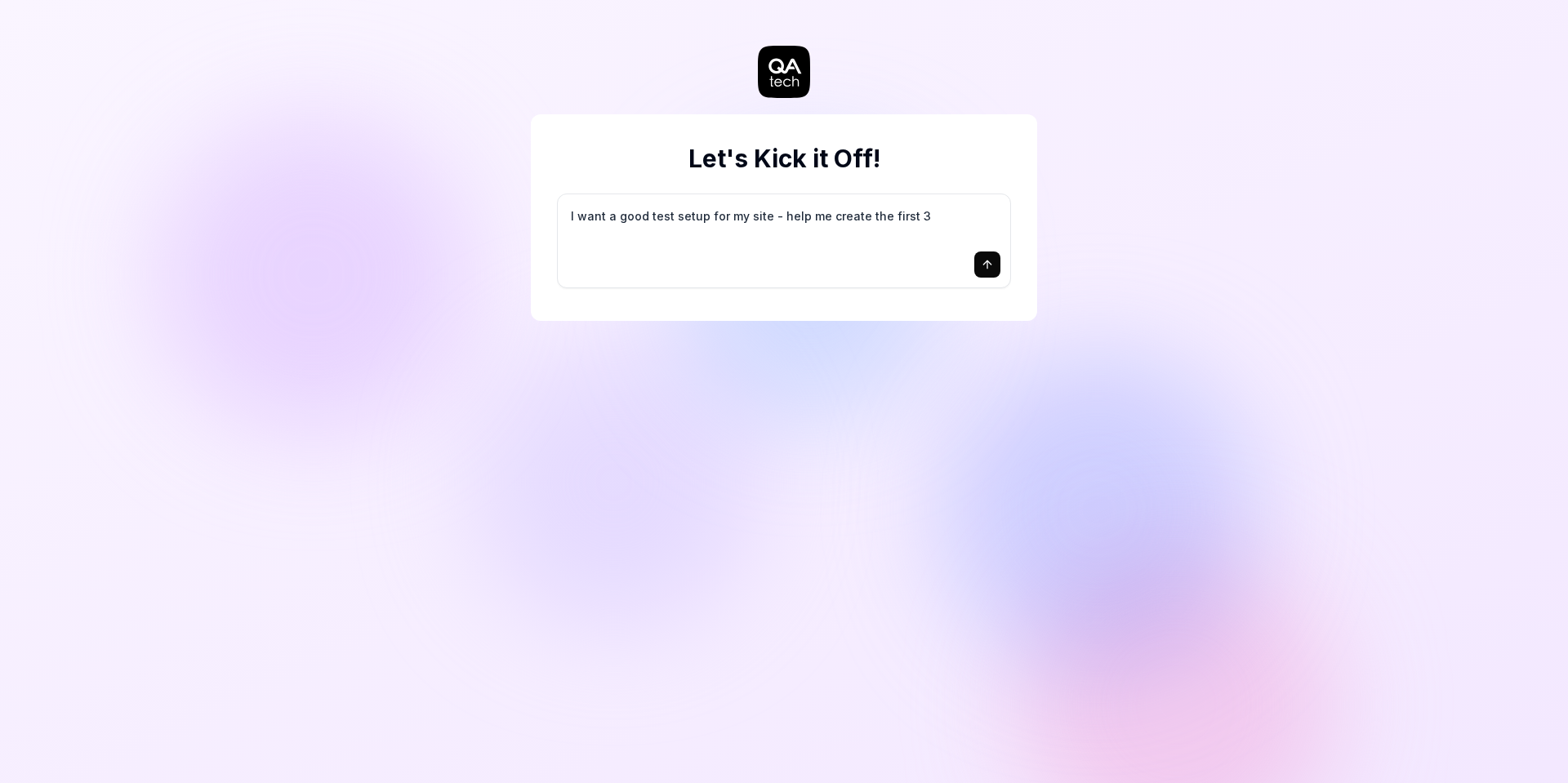
type textarea "*"
type textarea "I want a good test setup for my site - help me create the first 3-"
type textarea "*"
type textarea "I want a good test setup for my site - help me create the first 3-5"
type textarea "*"
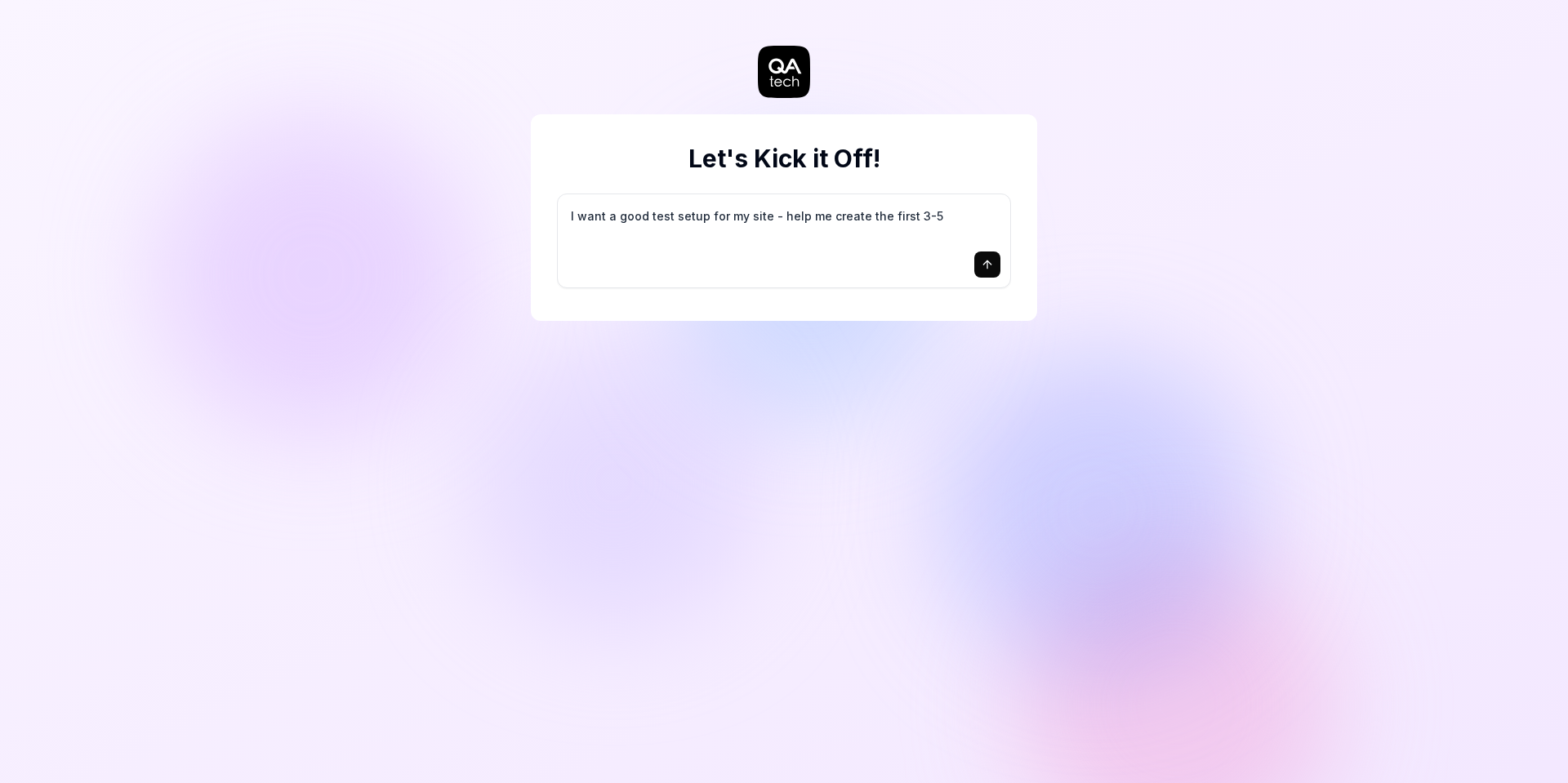
type textarea "I want a good test setup for my site - help me create the first 3-5"
type textarea "*"
type textarea "I want a good test setup for my site - help me create the first 3-5 t"
type textarea "*"
type textarea "I want a good test setup for my site - help me create the first 3-5 te"
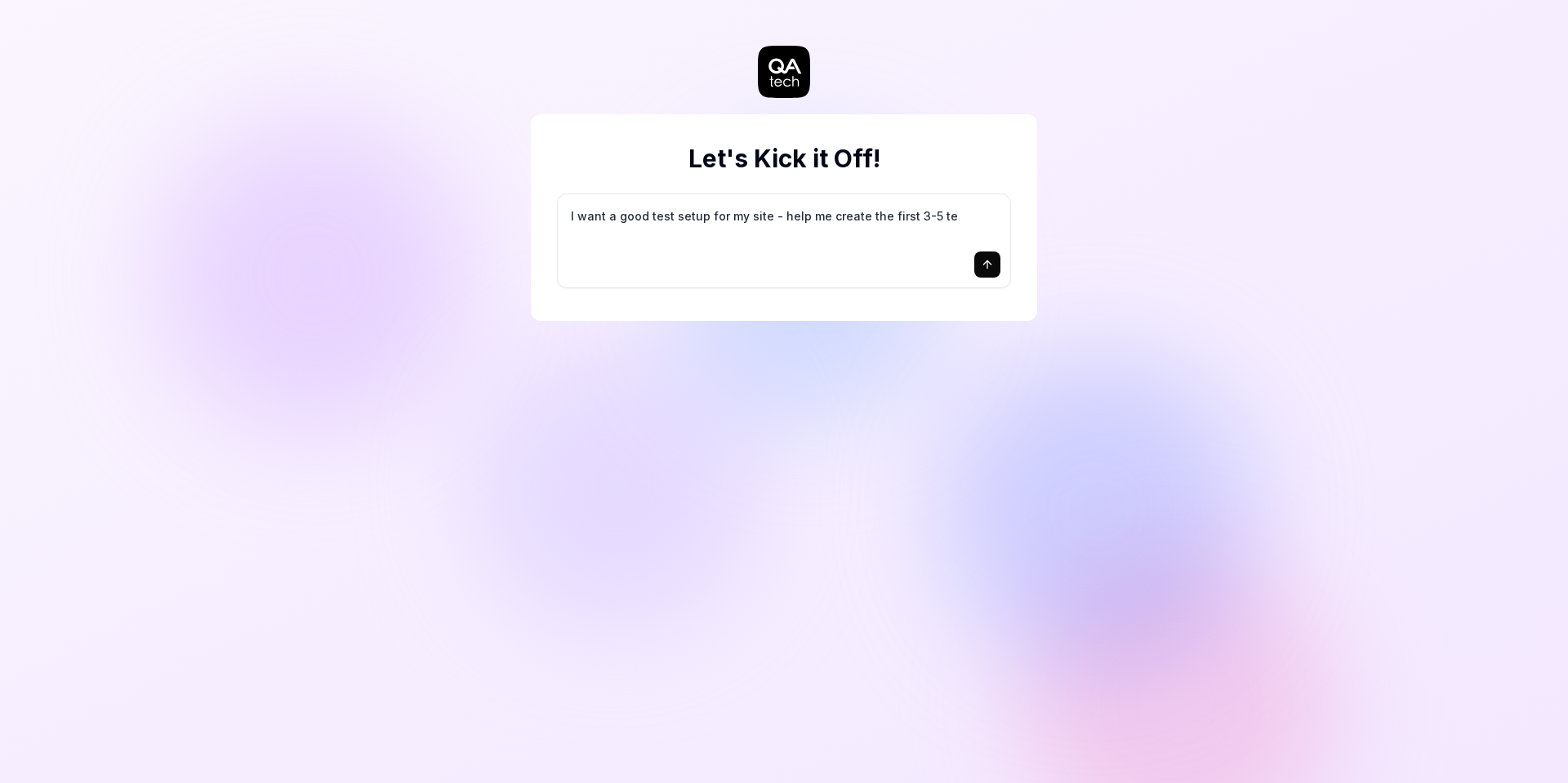
type textarea "*"
type textarea "I want a good test setup for my site - help me create the first 3-5 tes"
type textarea "*"
type textarea "I want a good test setup for my site - help me create the first 3-5 test"
type textarea "*"
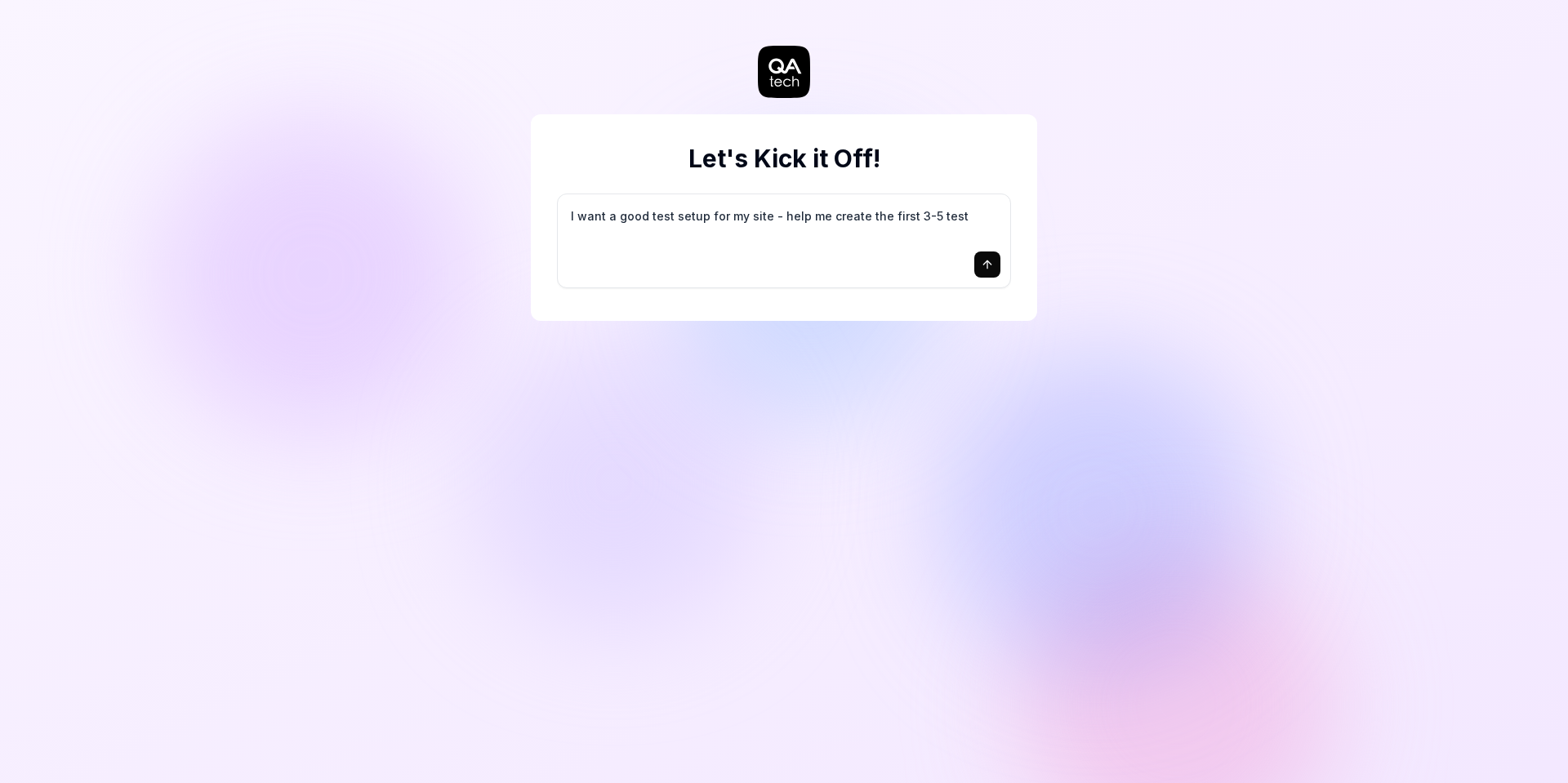
type textarea "I want a good test setup for my site - help me create the first 3-5 test"
type textarea "*"
type textarea "I want a good test setup for my site - help me create the first 3-5 test c"
type textarea "*"
type textarea "I want a good test setup for my site - help me create the first 3-5 test ca"
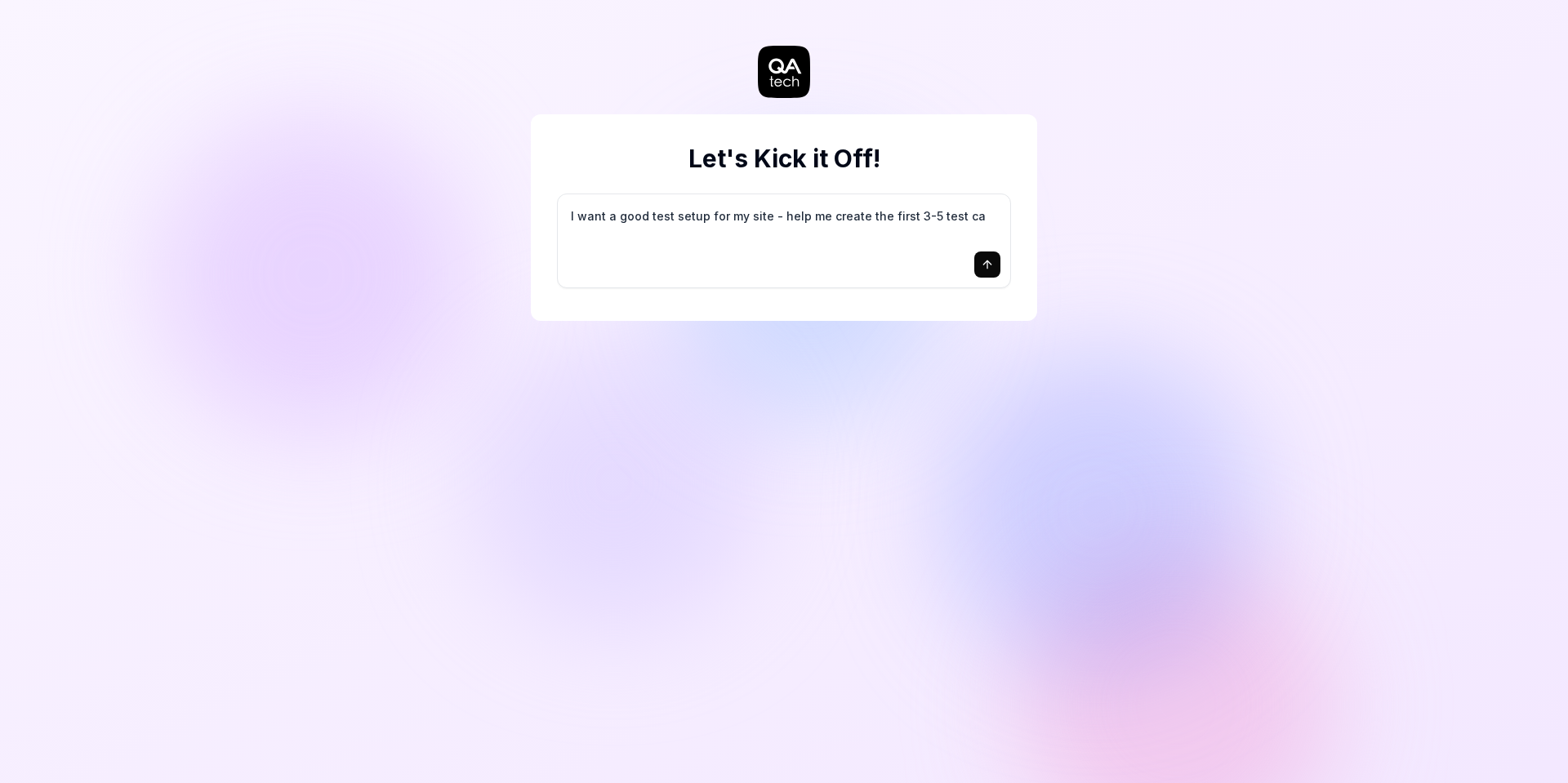
type textarea "*"
type textarea "I want a good test setup for my site - help me create the first 3-5 test cas"
type textarea "*"
type textarea "I want a good test setup for my site - help me create the first 3-5 test case"
type textarea "*"
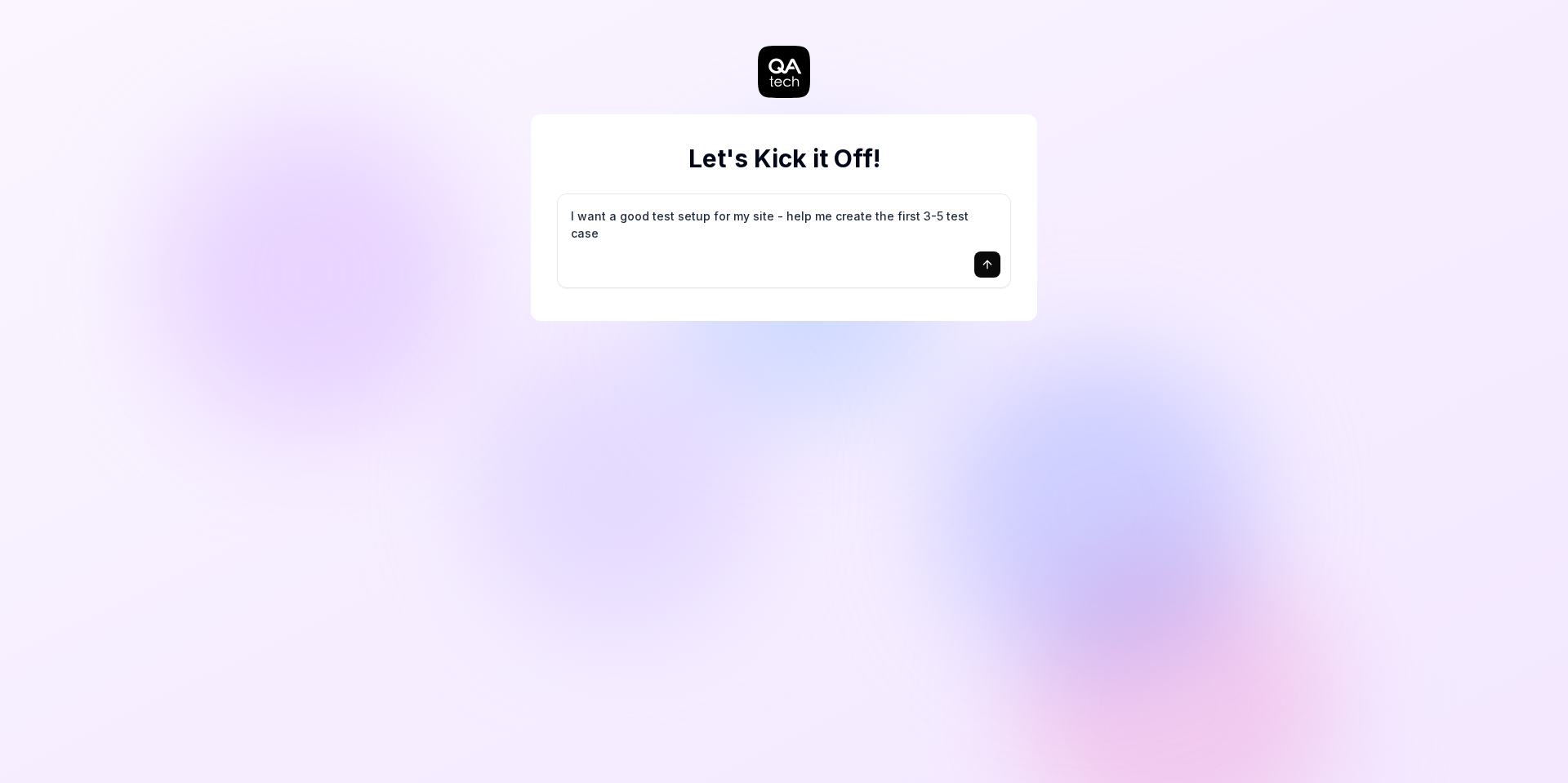
type textarea "I want a good test setup for my site - help me create the first 3-5 test cases"
click at [792, 218] on textarea "I want a good test setup for my site - help me create the first 3-5 test cases" at bounding box center [783, 224] width 432 height 40
click at [990, 267] on icon "submit" at bounding box center [987, 265] width 13 height 13
type textarea "*"
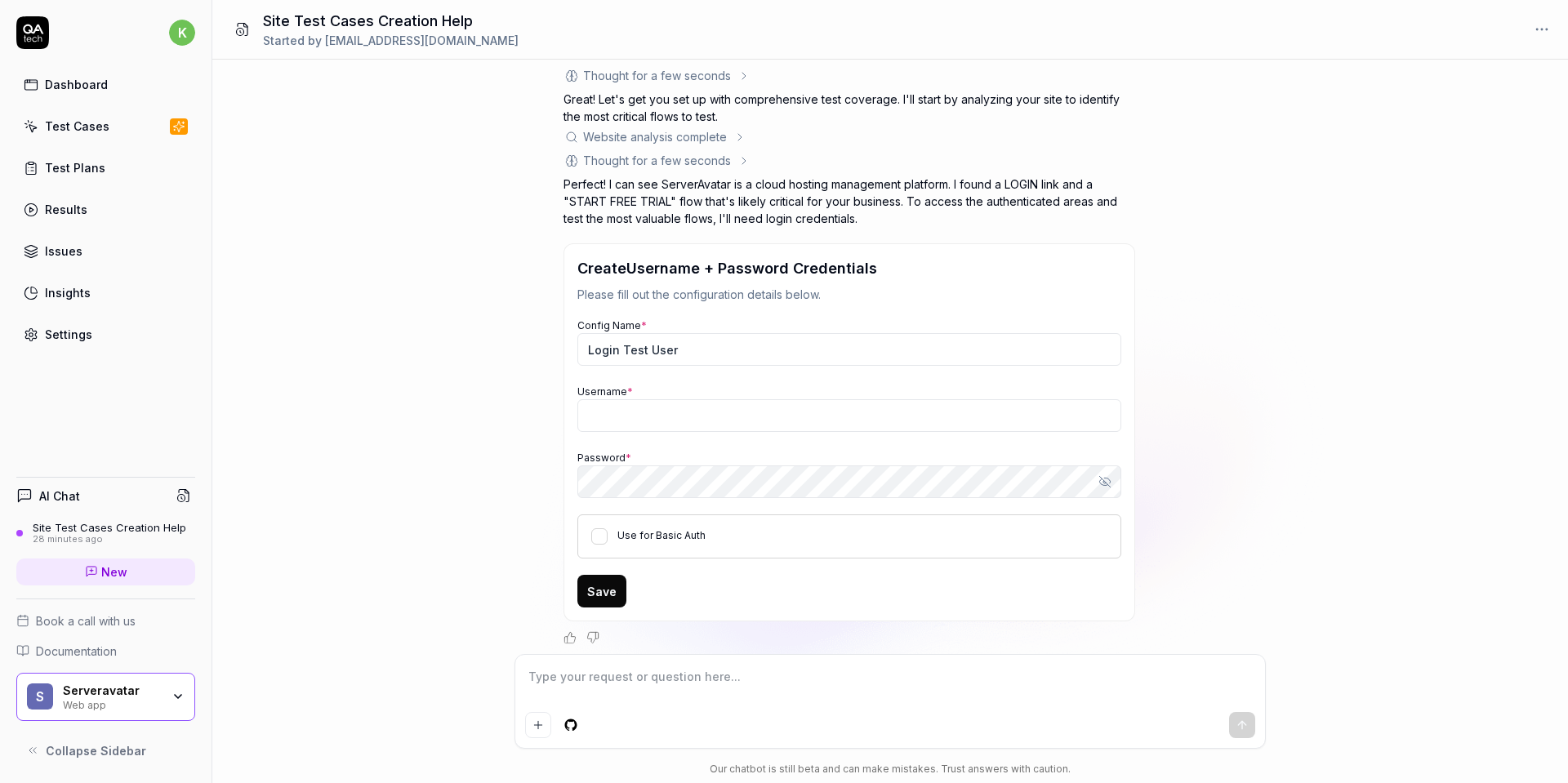
scroll to position [77, 0]
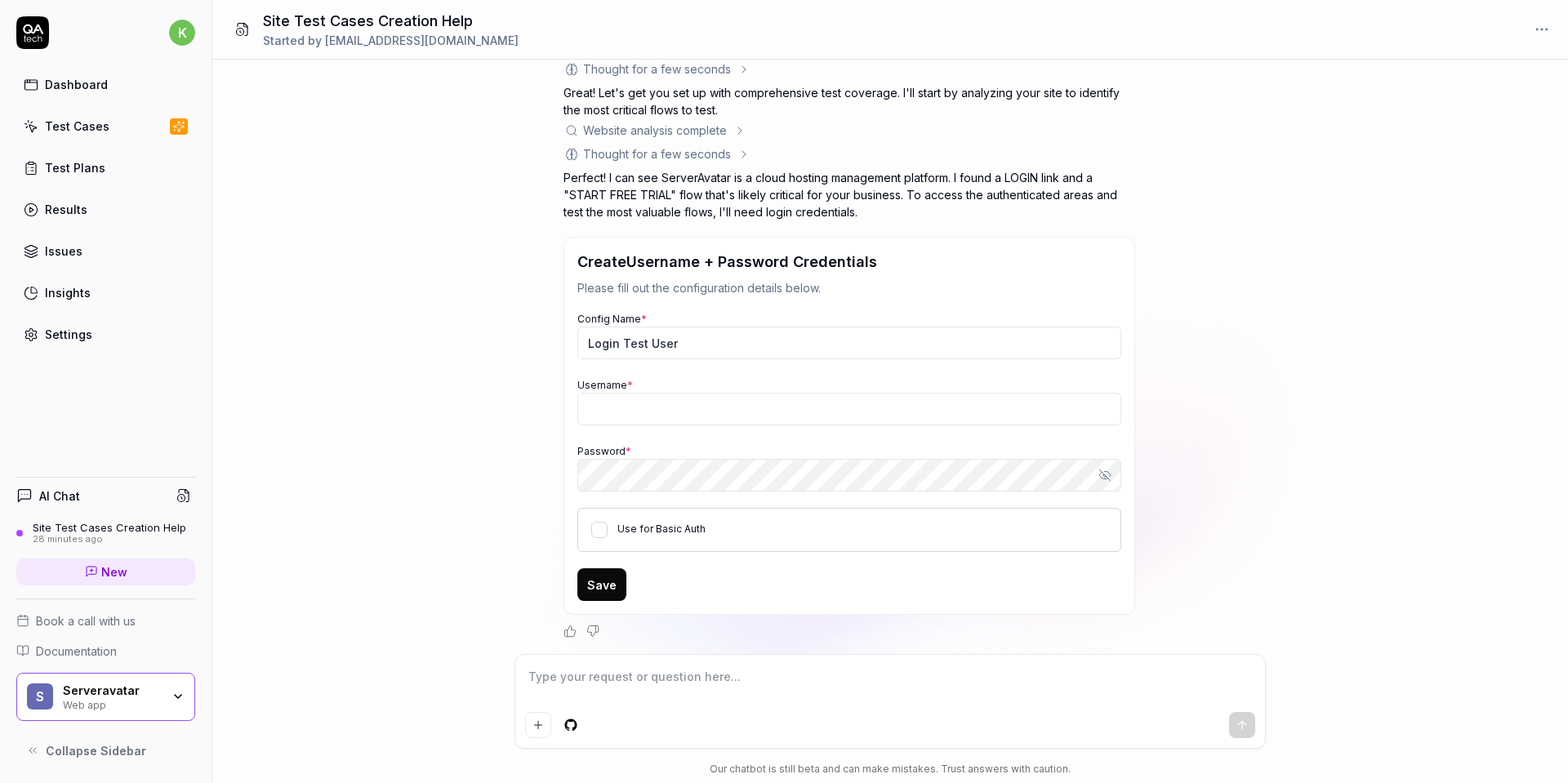
type textarea "*"
type input "[EMAIL_ADDRESS][DOMAIN_NAME]"
click at [94, 83] on div "Dashboard" at bounding box center [76, 85] width 63 height 17
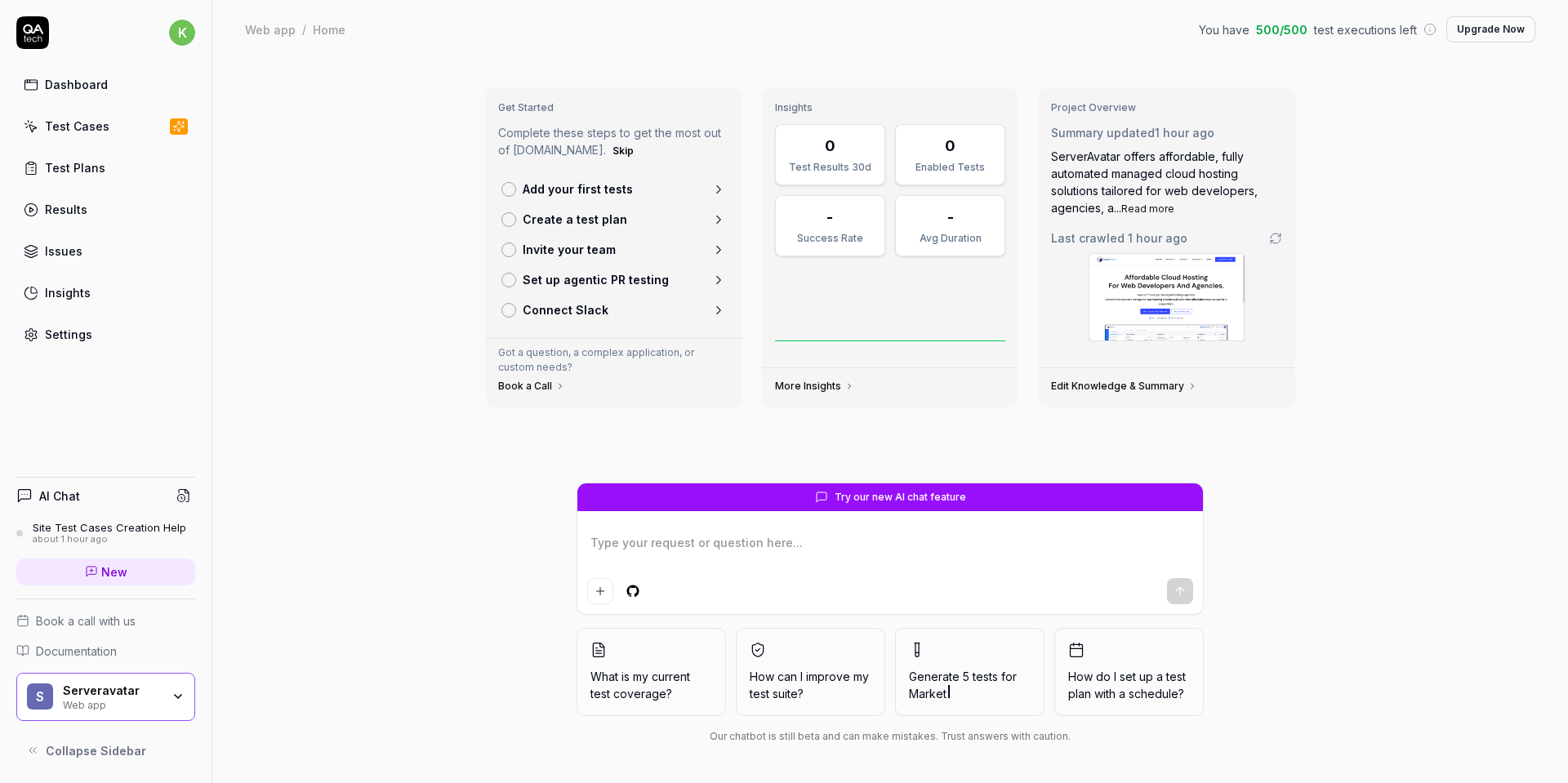
type textarea "*"
